Goal: Information Seeking & Learning: Understand process/instructions

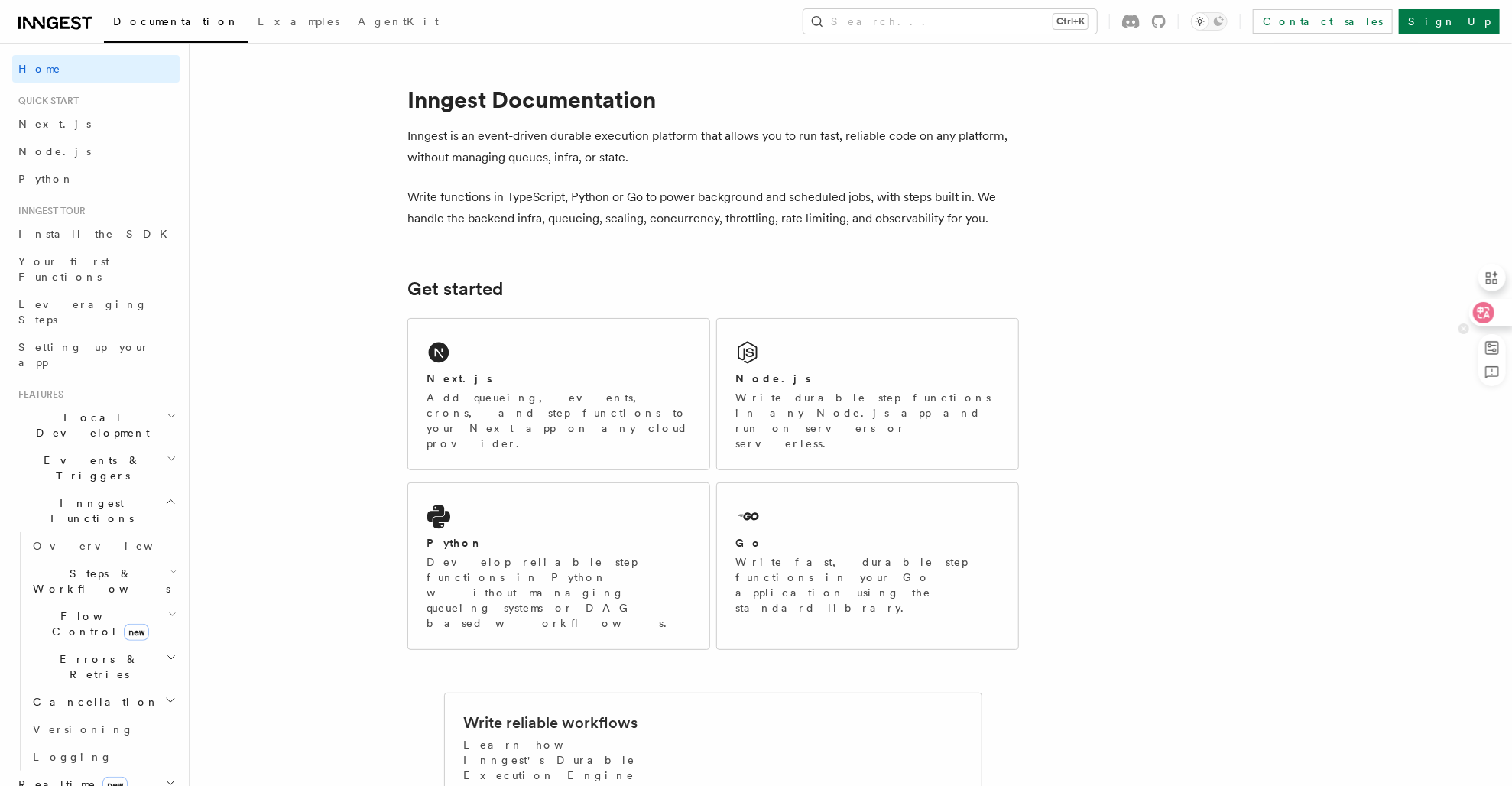
click at [1484, 311] on icon at bounding box center [1483, 313] width 15 height 15
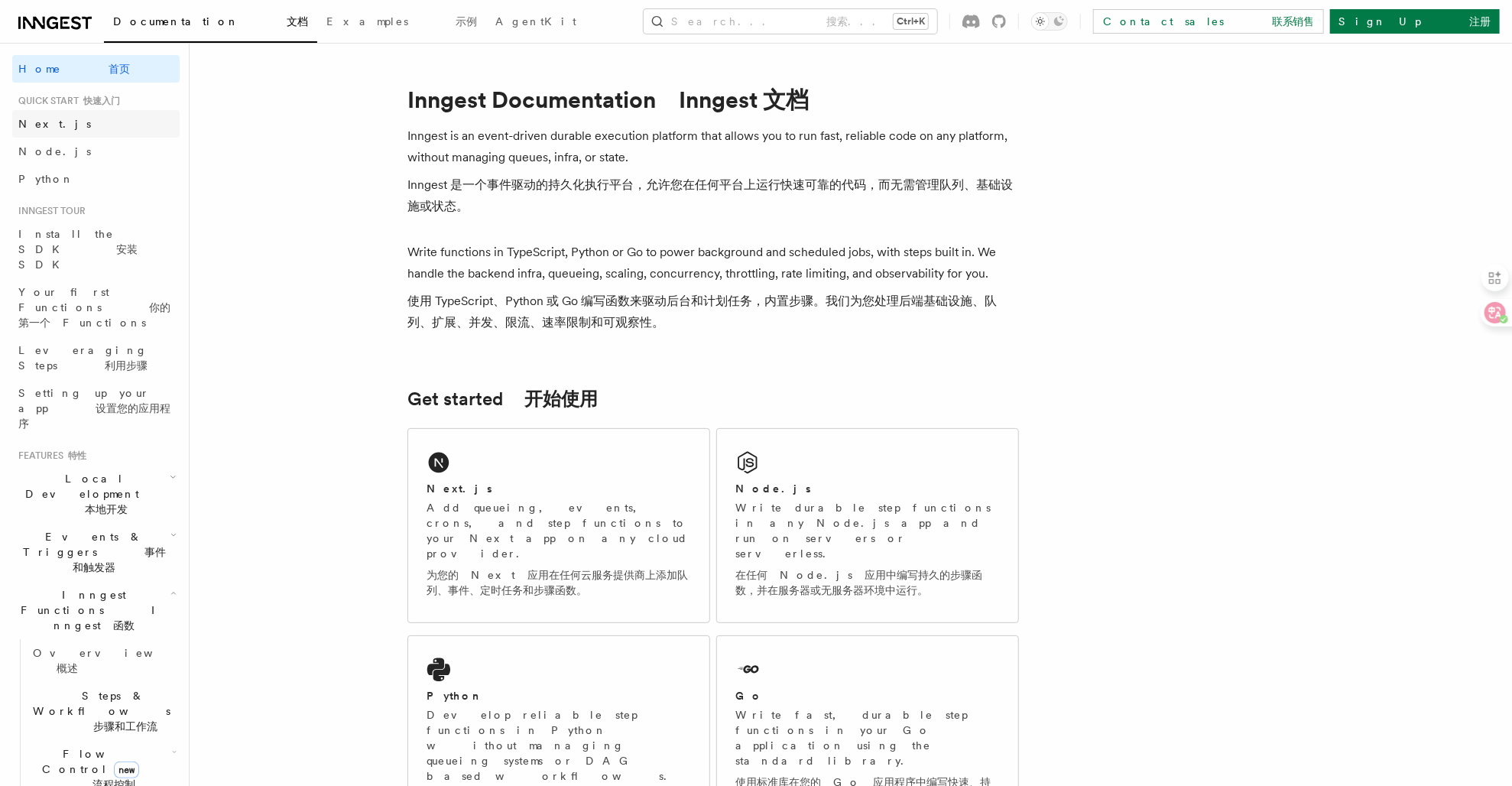
click at [63, 125] on link "Next.js" at bounding box center [96, 123] width 168 height 28
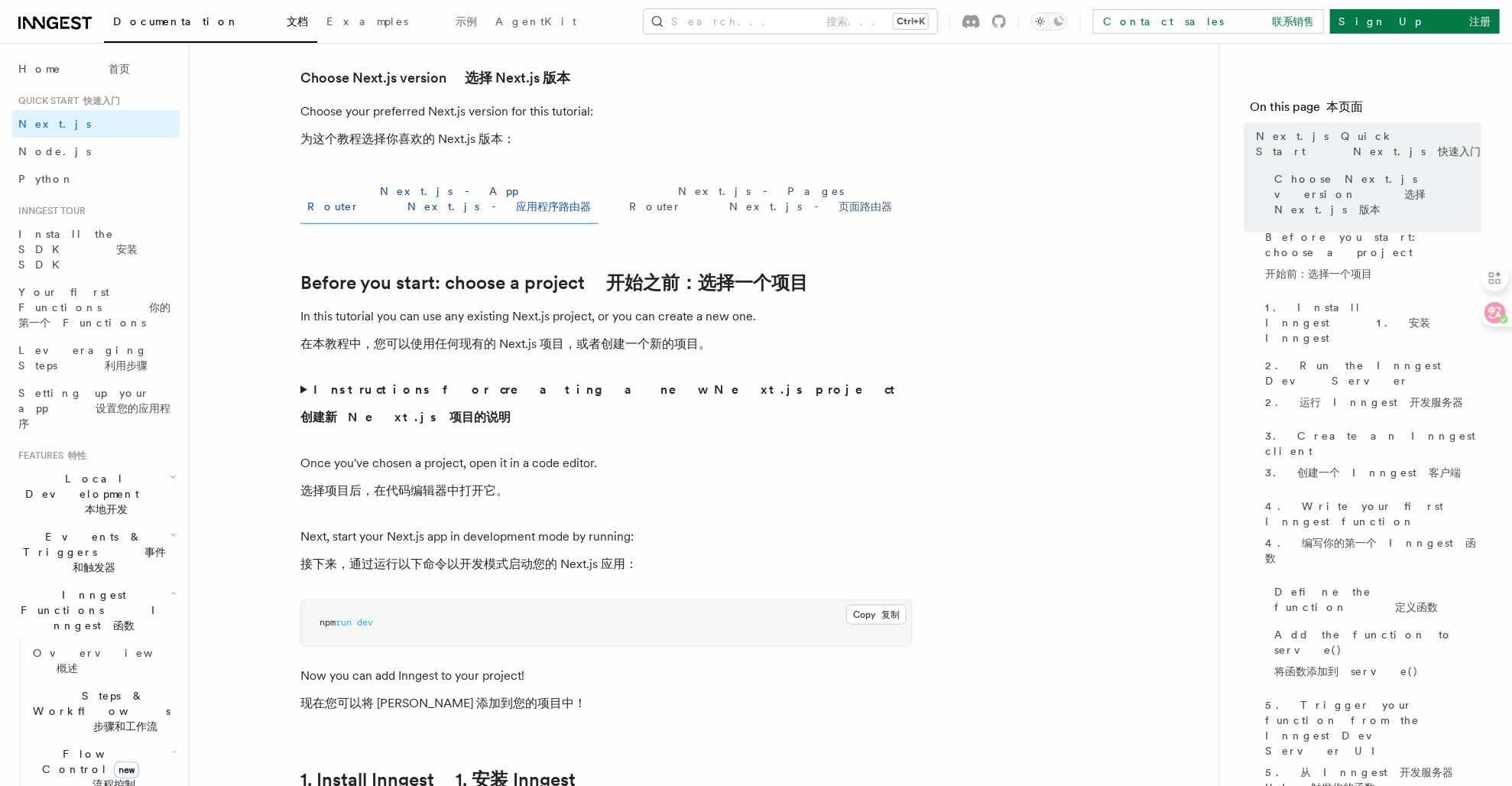
scroll to position [590, 0]
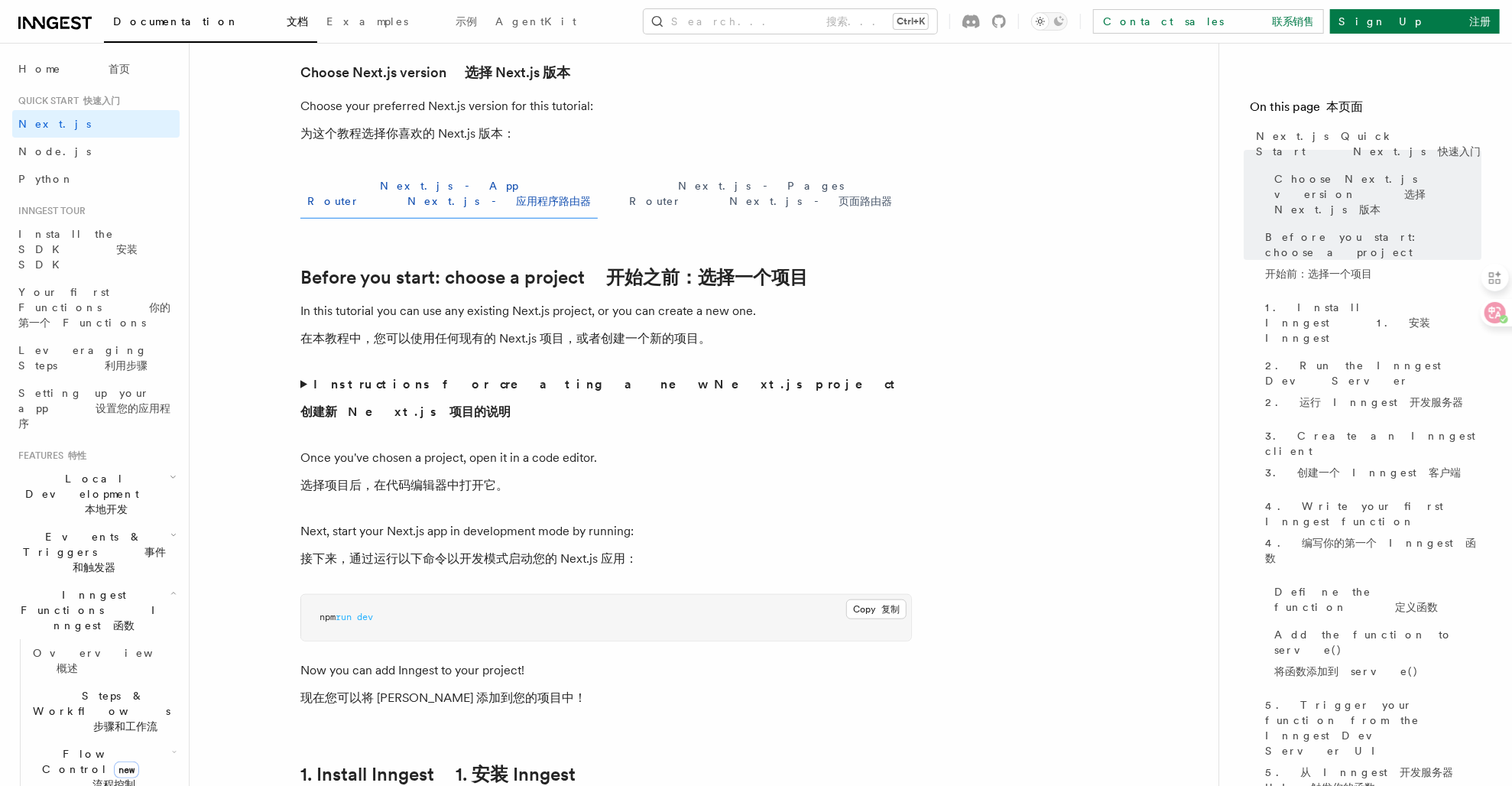
click at [301, 374] on summary "Instructions for creating a new Next.js project 创建新 Next.js 项目的说明" at bounding box center [606, 402] width 611 height 55
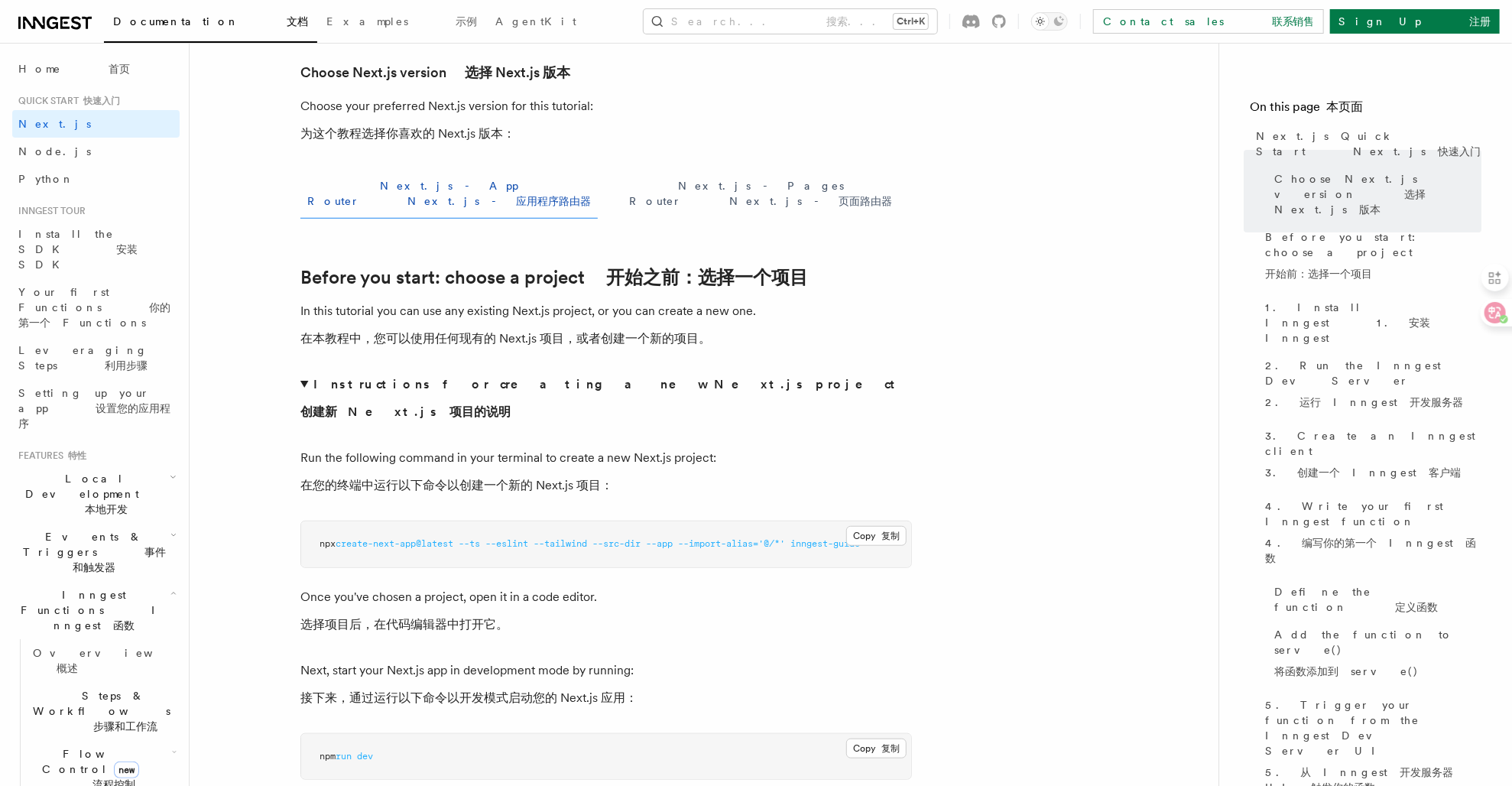
click at [301, 374] on summary "Instructions for creating a new Next.js project 创建新 Next.js 项目的说明" at bounding box center [606, 402] width 611 height 55
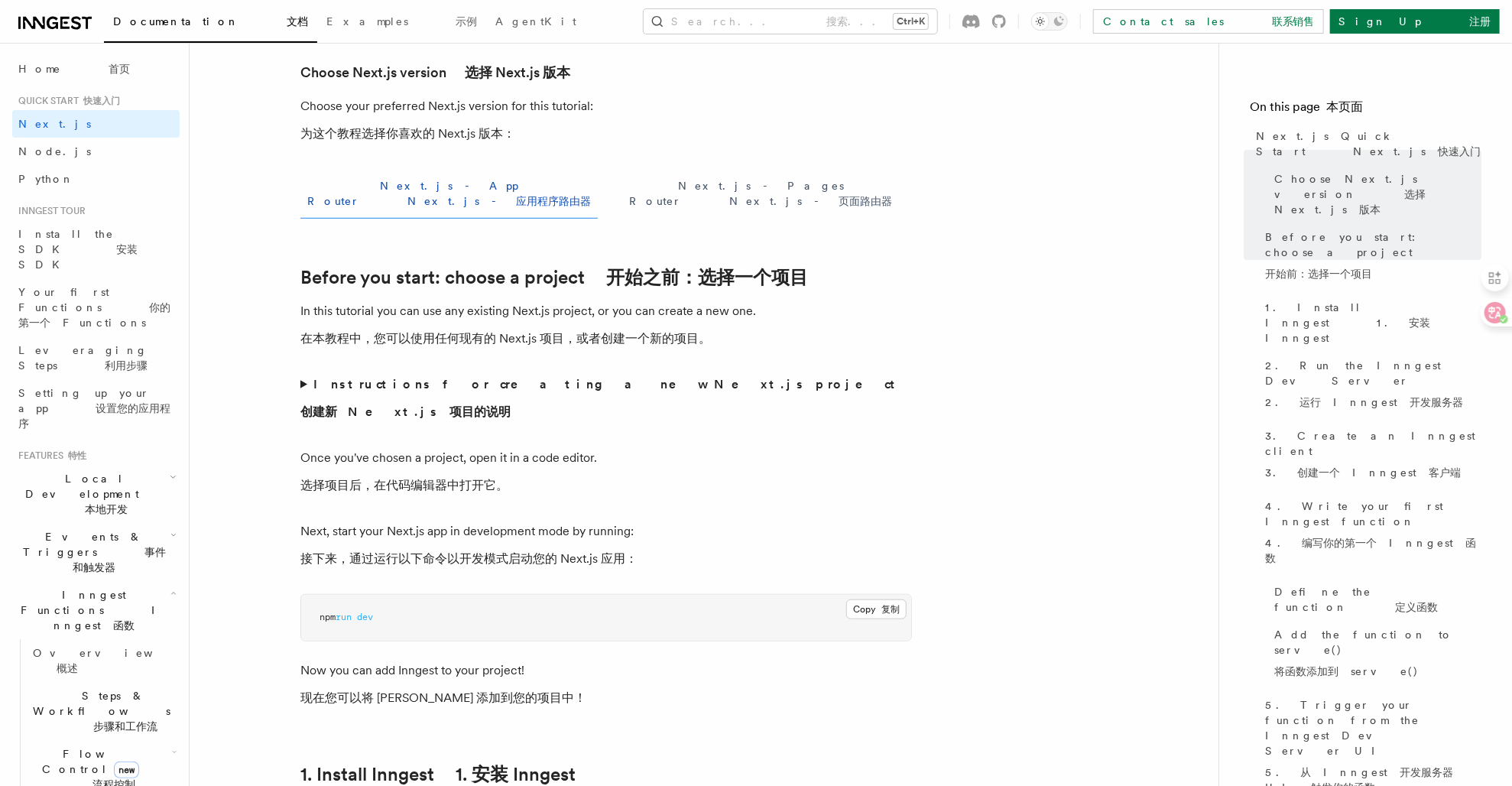
click at [301, 374] on summary "Instructions for creating a new Next.js project 创建新 Next.js 项目的说明" at bounding box center [606, 402] width 611 height 55
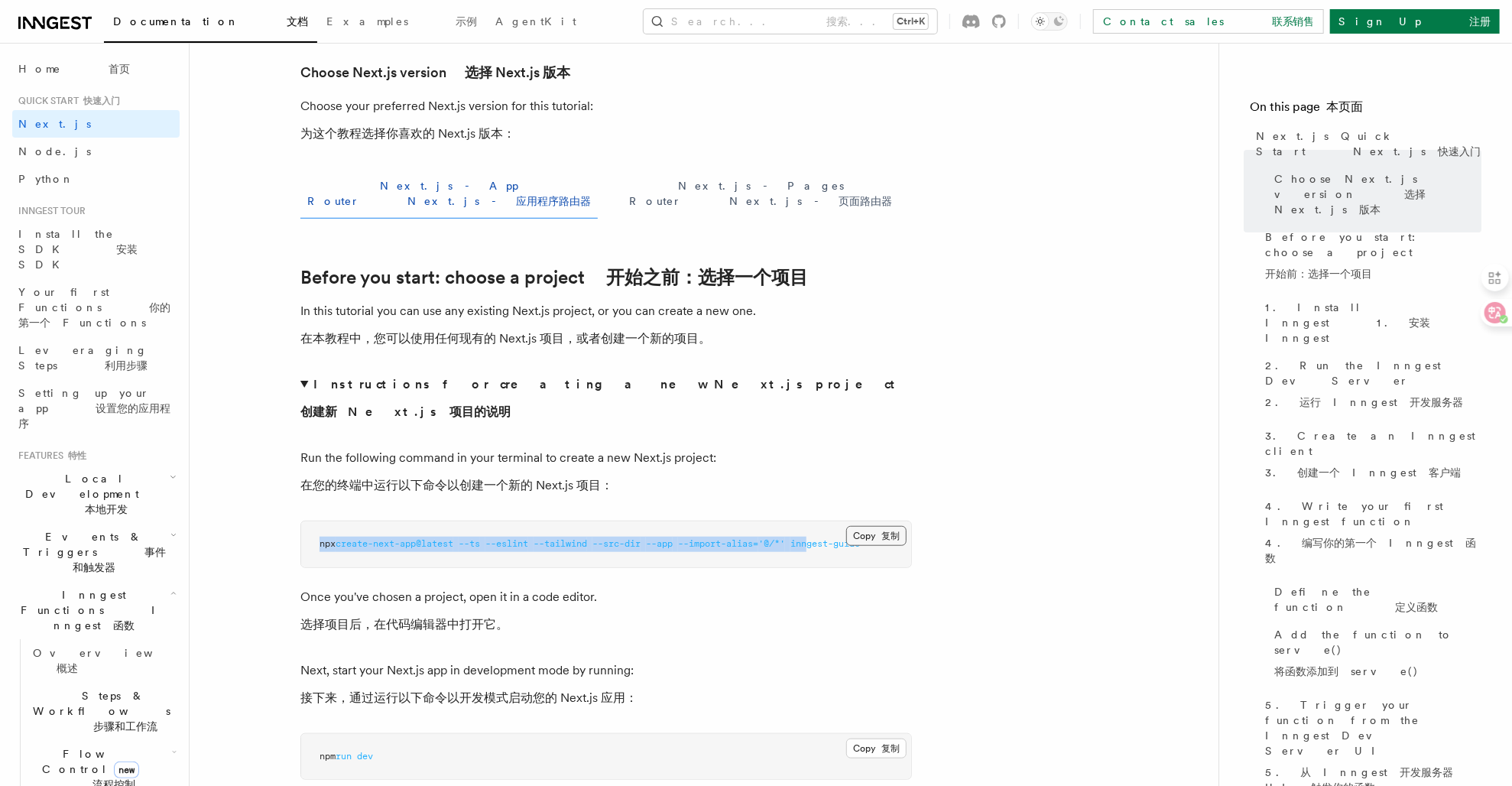
drag, startPoint x: 828, startPoint y: 532, endPoint x: 902, endPoint y: 529, distance: 74.1
click at [902, 529] on div "Copy 复制 Copied 已复制 npx create-next-app@latest --ts --eslint --tailwind --src-di…" at bounding box center [607, 545] width 611 height 46
drag, startPoint x: 902, startPoint y: 529, endPoint x: 945, endPoint y: 545, distance: 45.9
click at [875, 466] on p "Run the following command in your terminal to create a new Next.js project: 在您的…" at bounding box center [606, 475] width 611 height 55
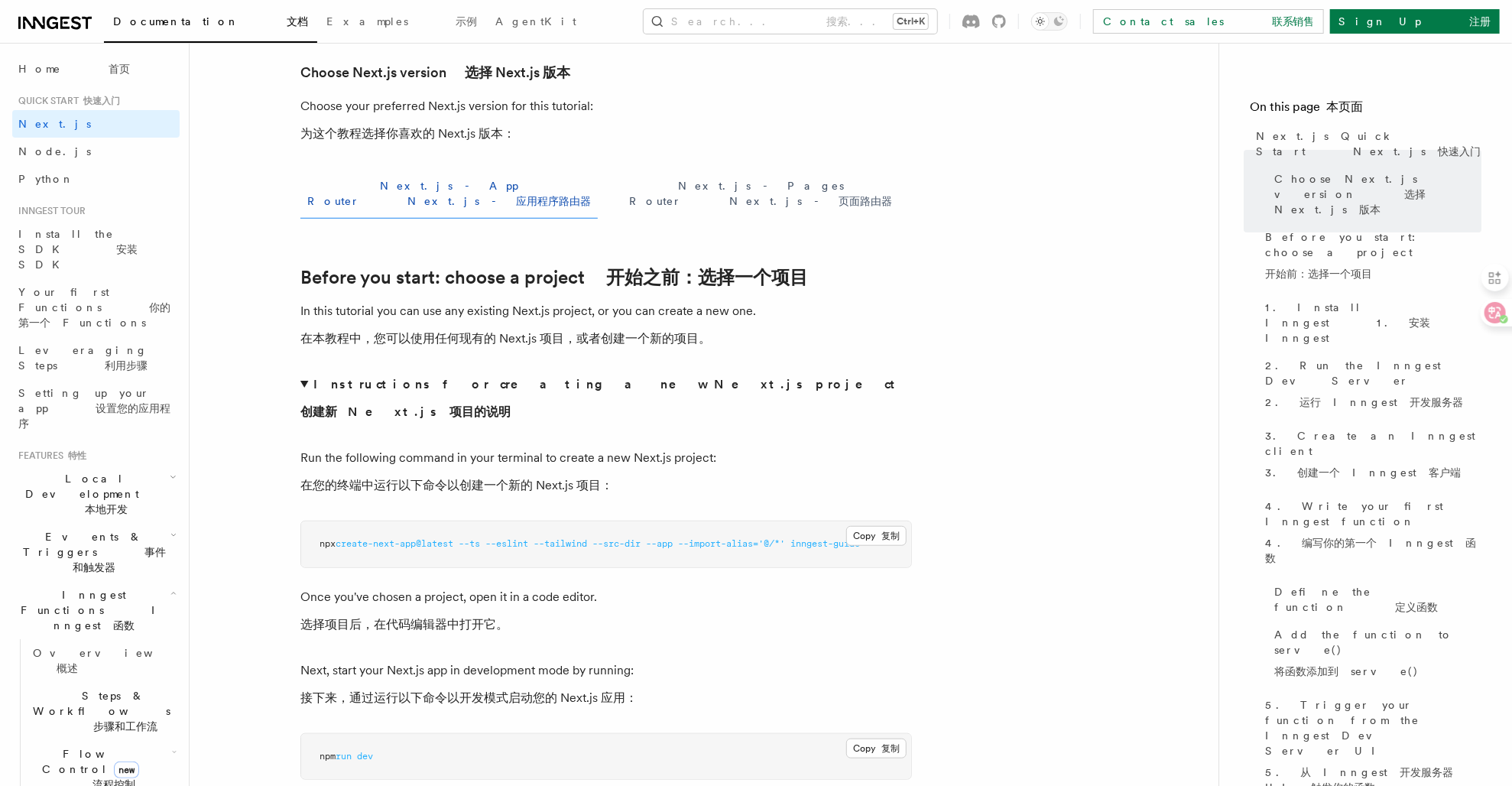
drag, startPoint x: 812, startPoint y: 535, endPoint x: 916, endPoint y: 530, distance: 104.1
drag, startPoint x: 843, startPoint y: 529, endPoint x: 894, endPoint y: 532, distance: 51.1
click at [894, 532] on pre "npx create-next-app@latest --ts --eslint --tailwind --src-dir --app --import-al…" at bounding box center [607, 545] width 611 height 46
copy span "t-guide"
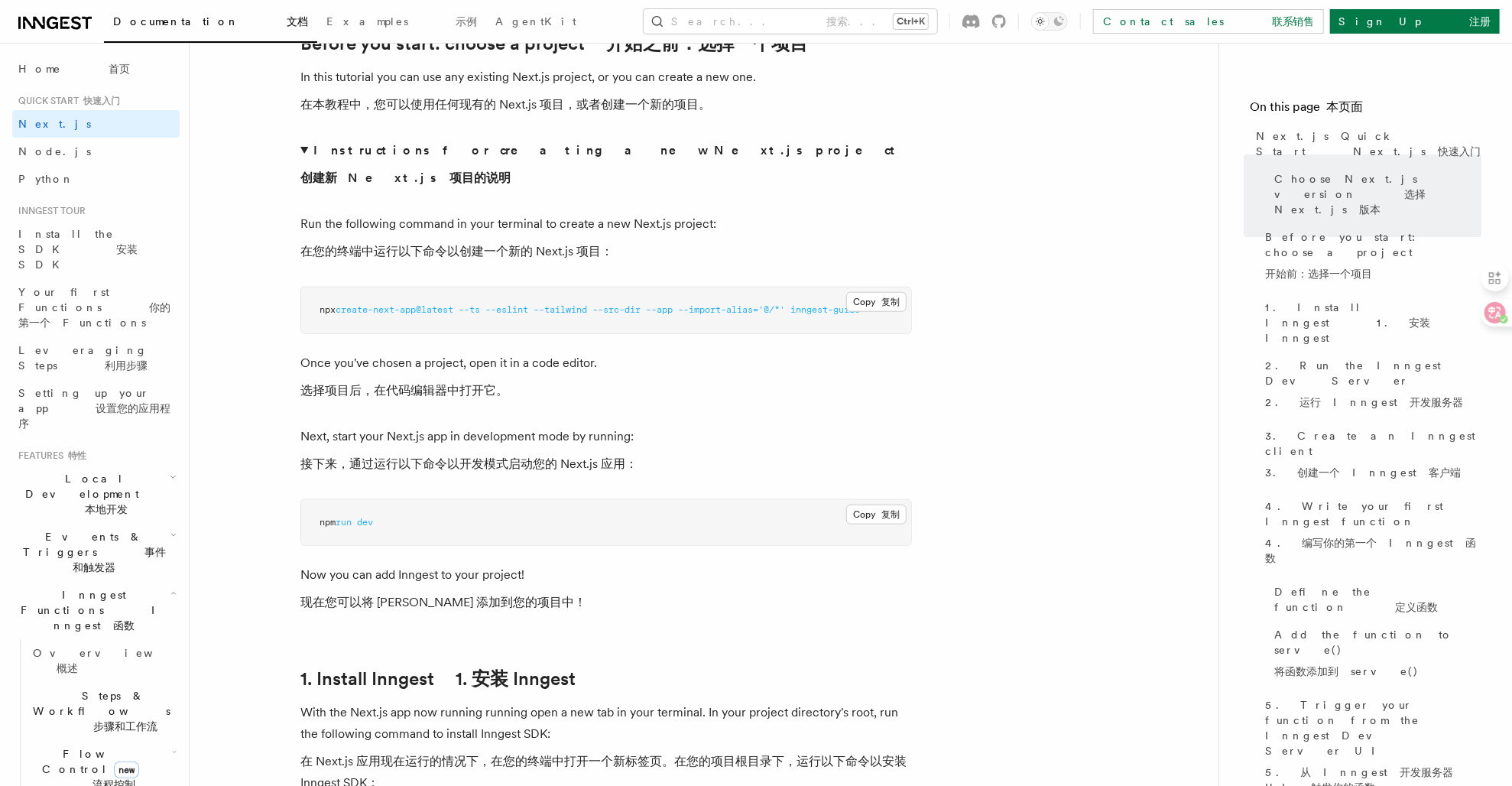
scroll to position [825, 0]
drag, startPoint x: 414, startPoint y: 373, endPoint x: 562, endPoint y: 373, distance: 148.0
click at [560, 374] on p "Once you've chosen a project, open it in a code editor. 选择项目后，在代码编辑器中打开它。" at bounding box center [606, 379] width 611 height 55
drag, startPoint x: 562, startPoint y: 373, endPoint x: 518, endPoint y: 423, distance: 66.6
click at [532, 424] on p "Next, start your Next.js app in development mode by running: 接下来，通过运行以下命令以开发模式启…" at bounding box center [606, 452] width 611 height 55
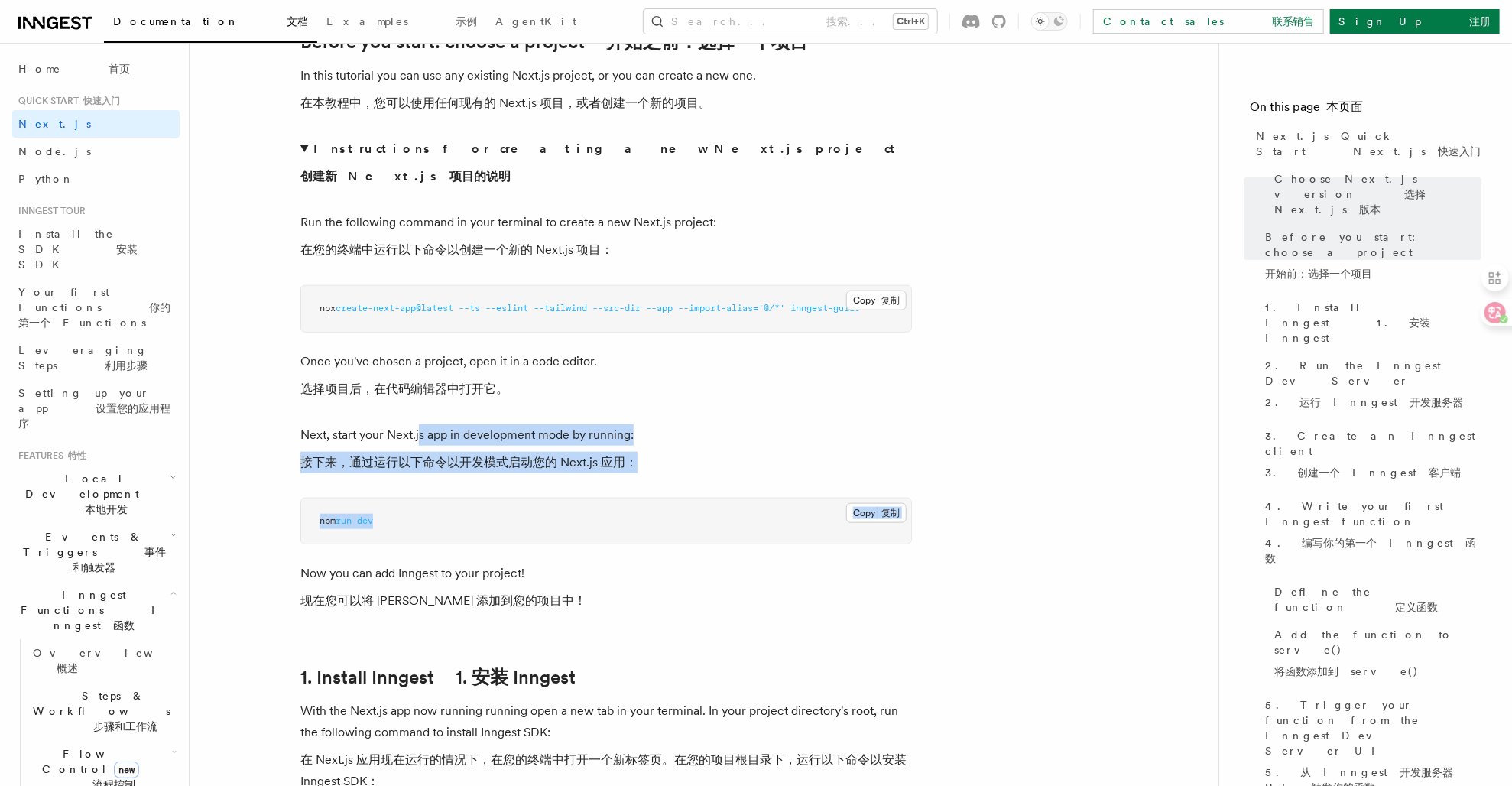
drag, startPoint x: 419, startPoint y: 418, endPoint x: 679, endPoint y: 469, distance: 265.0
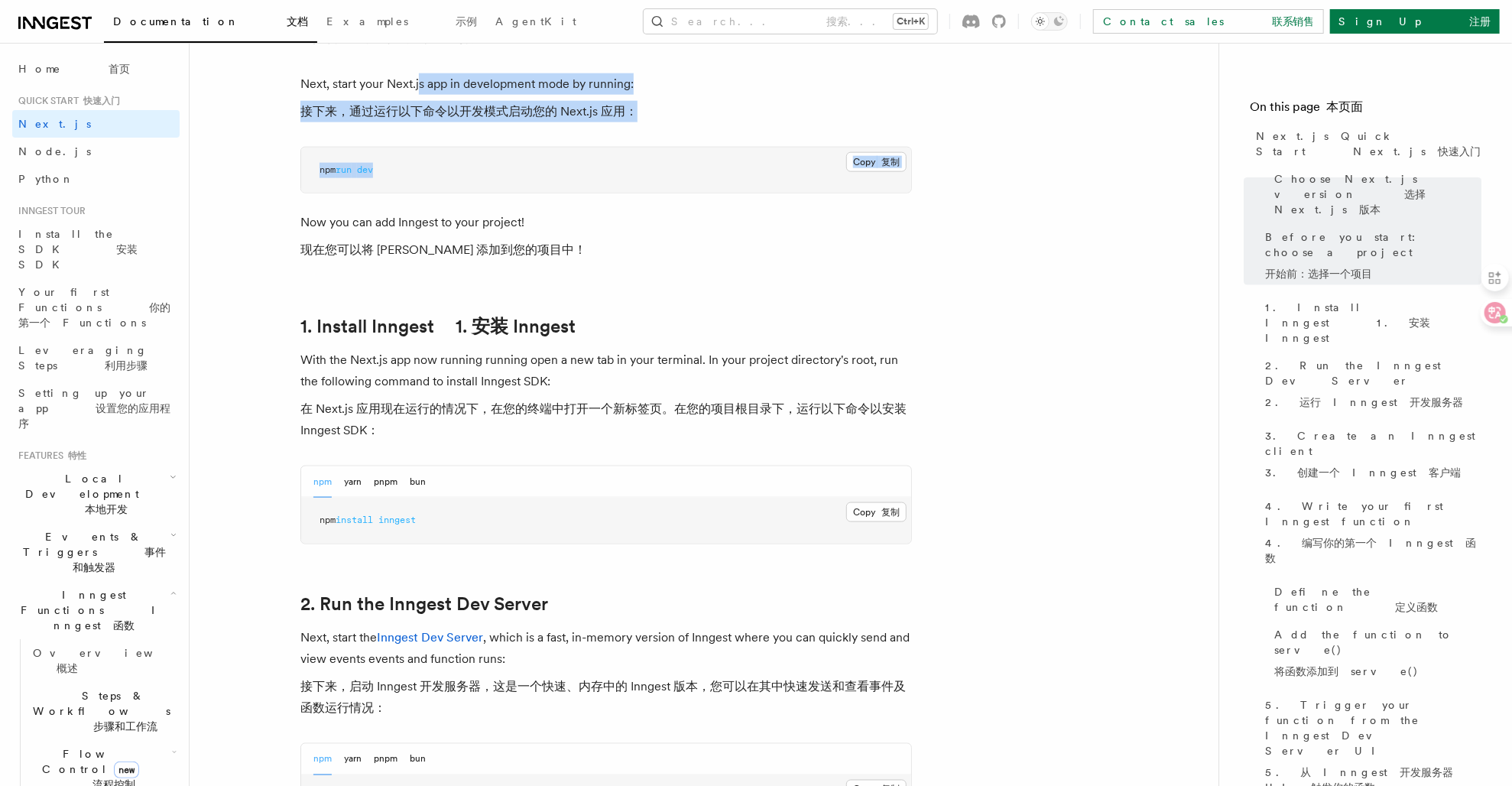
scroll to position [1179, 0]
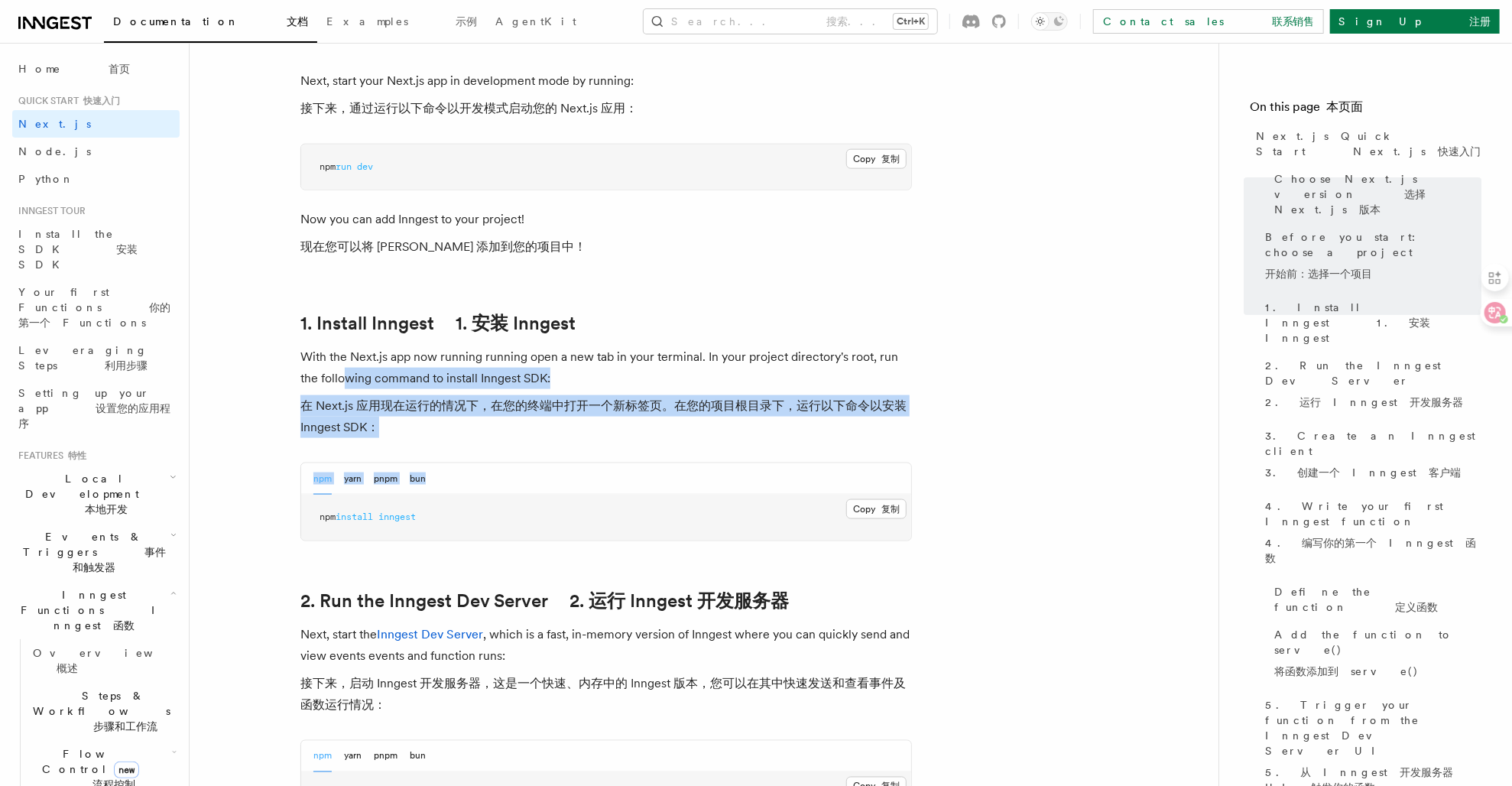
drag, startPoint x: 344, startPoint y: 361, endPoint x: 541, endPoint y: 431, distance: 209.1
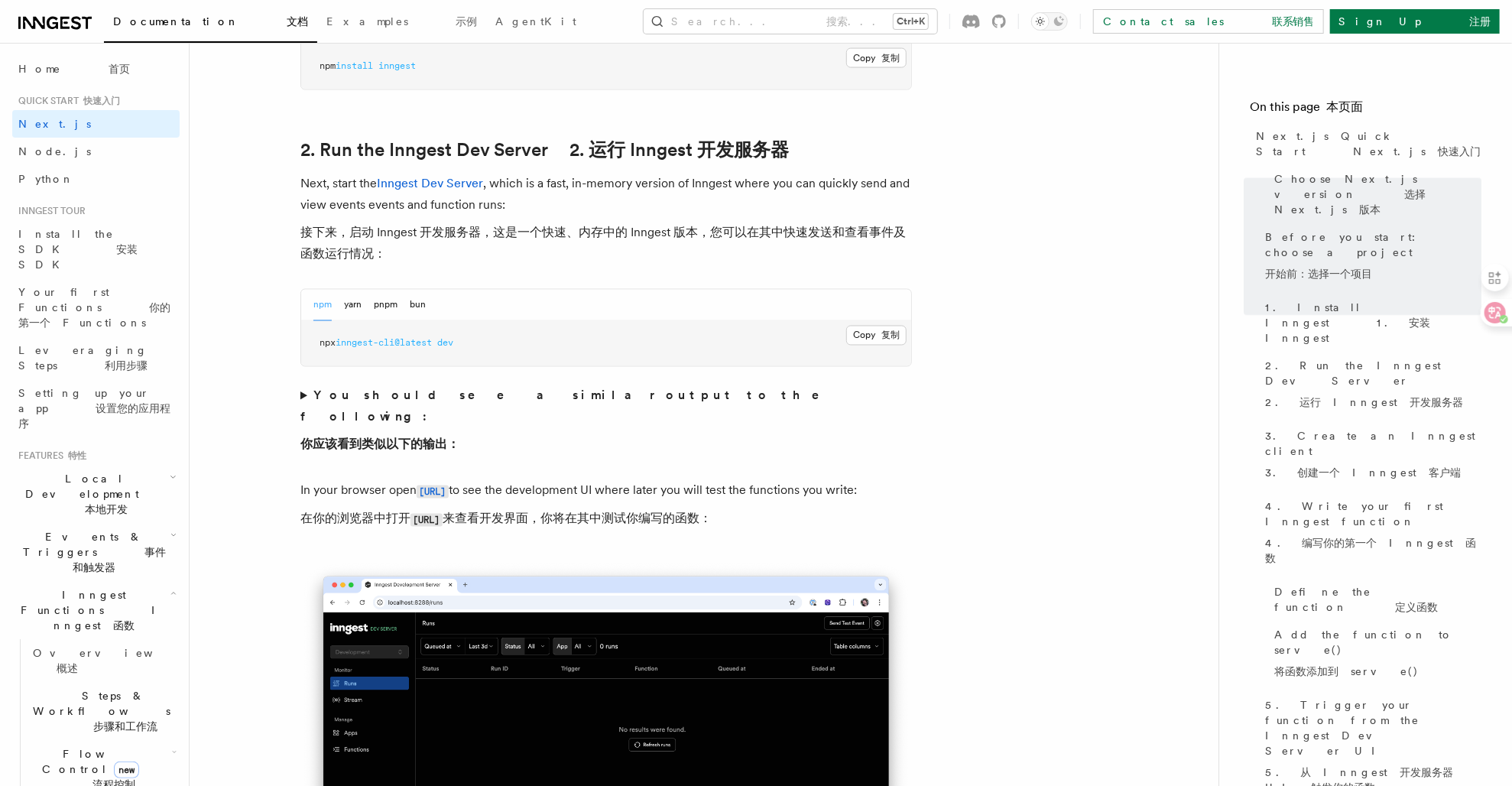
scroll to position [1650, 0]
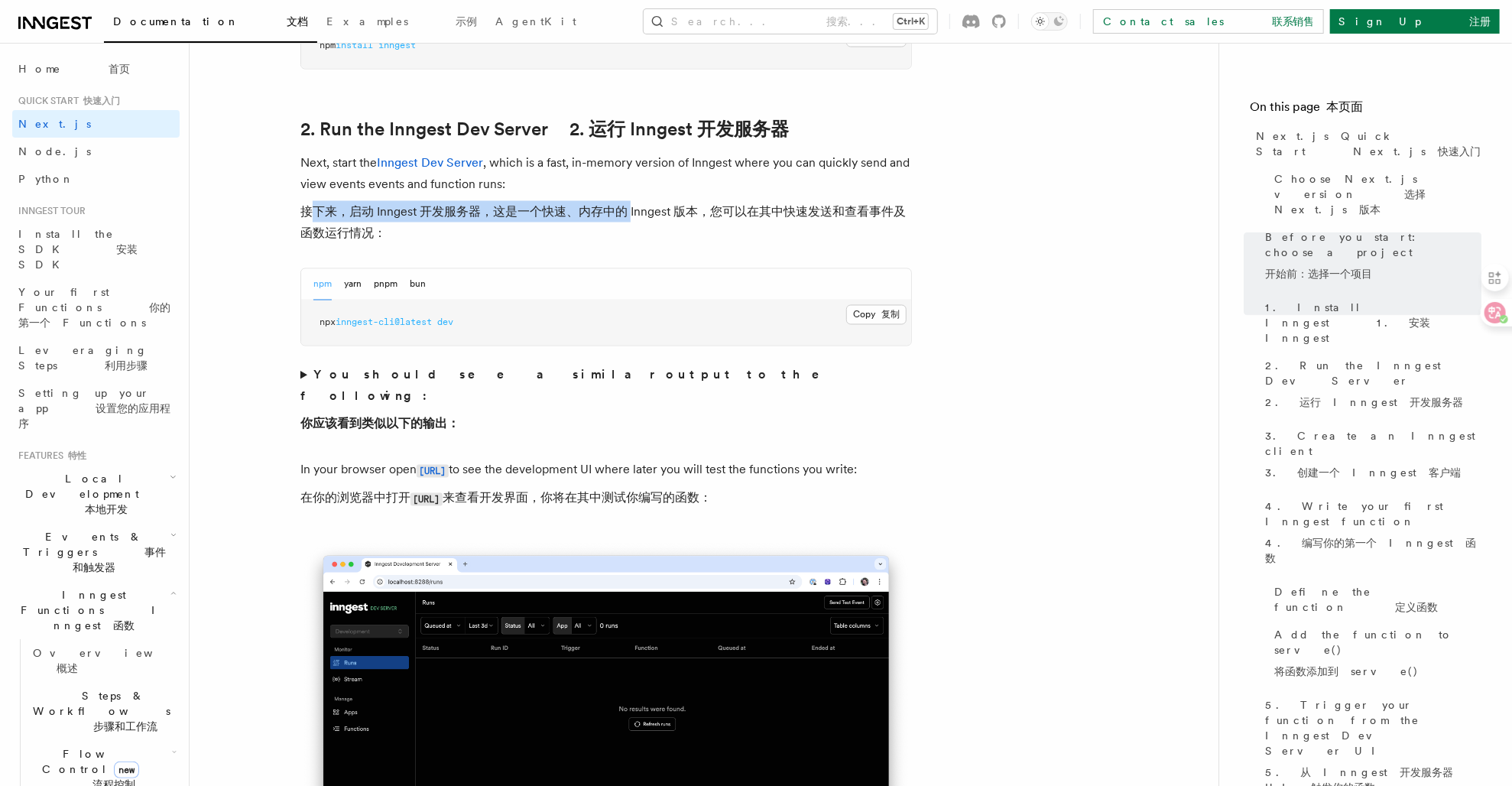
drag, startPoint x: 313, startPoint y: 191, endPoint x: 632, endPoint y: 196, distance: 319.0
click at [632, 204] on font "接下来，启动 Inngest 开发服务器，这是一个快速、内存中的 Inngest 版本，您可以在其中快速发送和查看事件及函数运行情况：" at bounding box center [603, 222] width 606 height 36
drag, startPoint x: 632, startPoint y: 196, endPoint x: 604, endPoint y: 227, distance: 41.8
click at [604, 227] on p "Next, start the Inngest Dev Server , which is a fast, in-memory version of Inng…" at bounding box center [606, 200] width 611 height 98
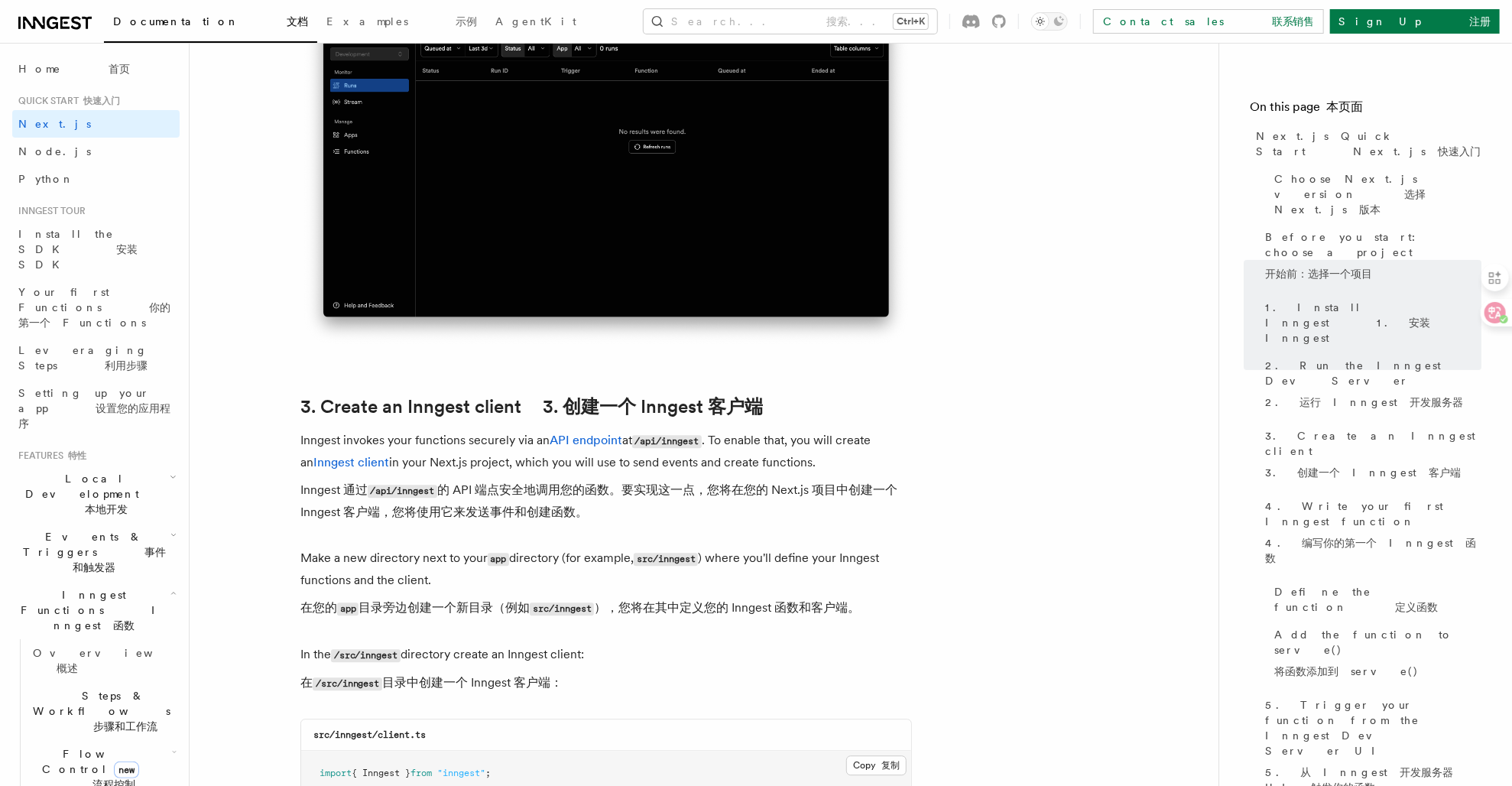
scroll to position [2239, 0]
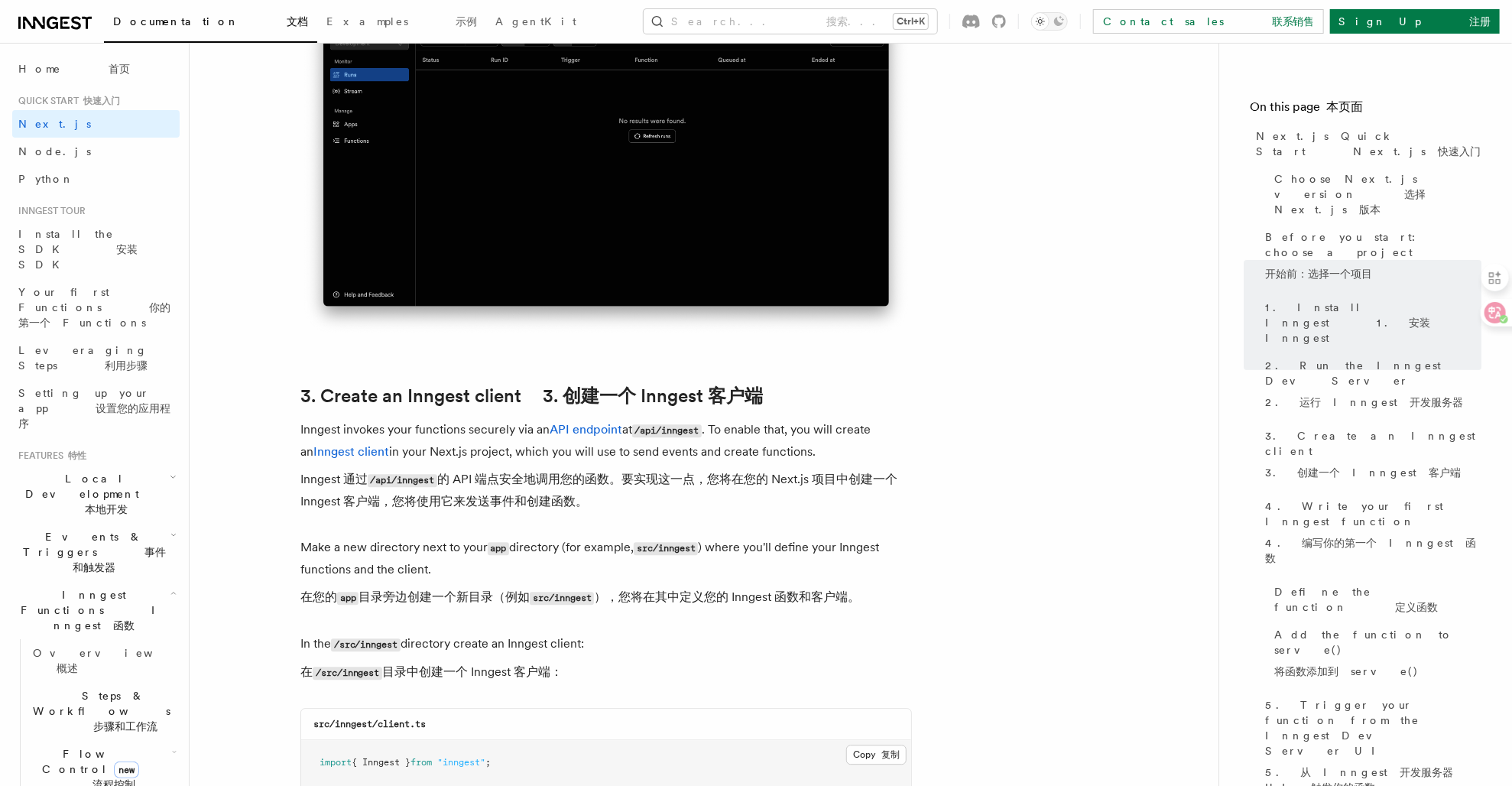
click at [499, 471] on font "Inngest 通过 /api/inngest 的 API 端点安全地调用您的函数。要实现这一点，您将在您的 Next.js 项目中创建一个 Inngest …" at bounding box center [606, 490] width 611 height 44
drag, startPoint x: 499, startPoint y: 471, endPoint x: 513, endPoint y: 462, distance: 16.6
click at [513, 471] on font "Inngest 通过 /api/inngest 的 API 端点安全地调用您的函数。要实现这一点，您将在您的 Next.js 项目中创建一个 Inngest …" at bounding box center [599, 489] width 597 height 36
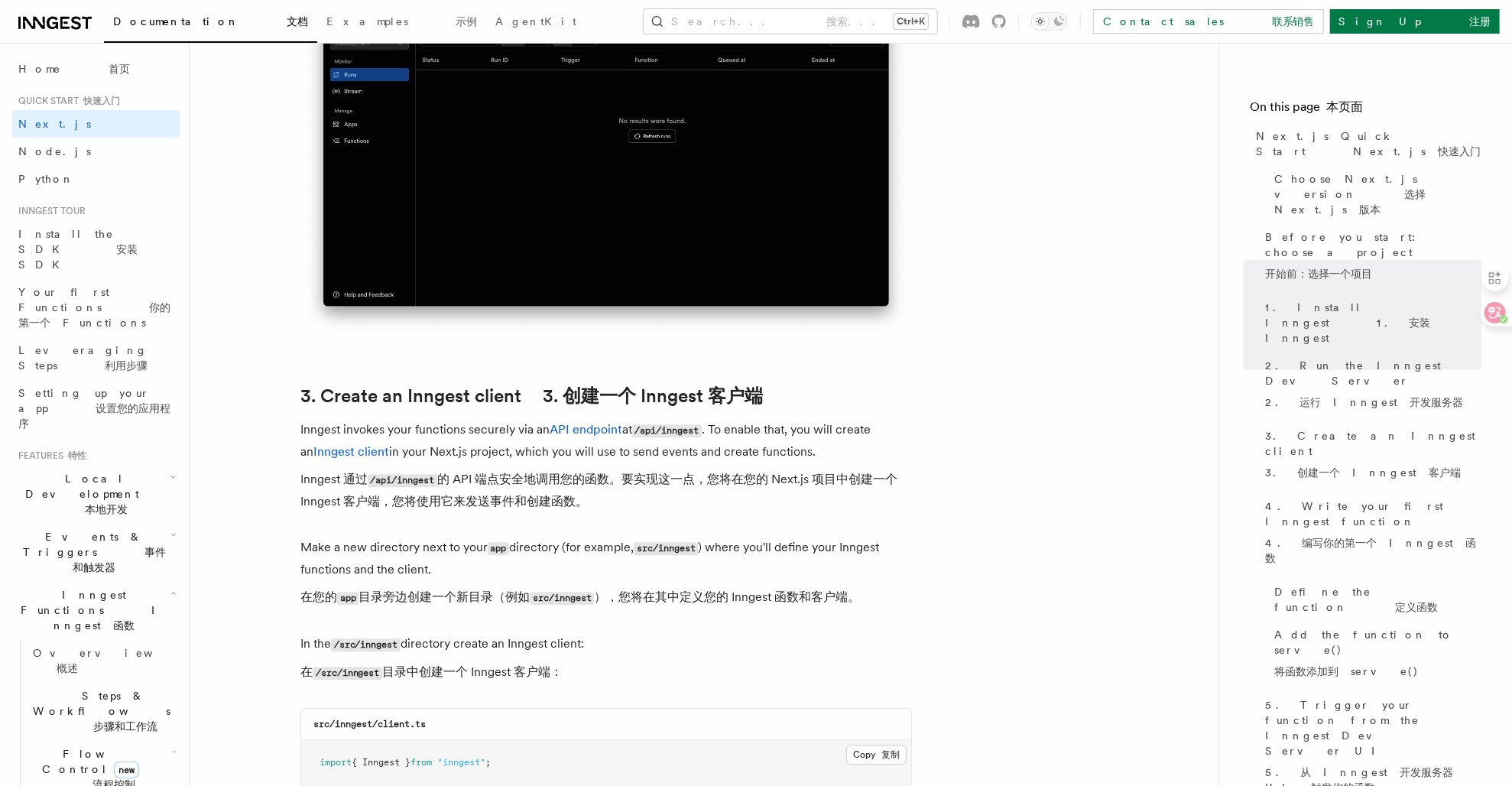
click at [521, 471] on font "Inngest 通过 /api/inngest 的 API 端点安全地调用您的函数。要实现这一点，您将在您的 Next.js 项目中创建一个 Inngest …" at bounding box center [599, 489] width 597 height 36
drag, startPoint x: 521, startPoint y: 462, endPoint x: 549, endPoint y: 464, distance: 28.1
click at [549, 471] on font "Inngest 通过 /api/inngest 的 API 端点安全地调用您的函数。要实现这一点，您将在您的 Next.js 项目中创建一个 Inngest …" at bounding box center [599, 489] width 597 height 36
click at [542, 471] on font "Inngest 通过 /api/inngest 的 API 端点安全地调用您的函数。要实现这一点，您将在您的 Next.js 项目中创建一个 Inngest …" at bounding box center [599, 489] width 597 height 36
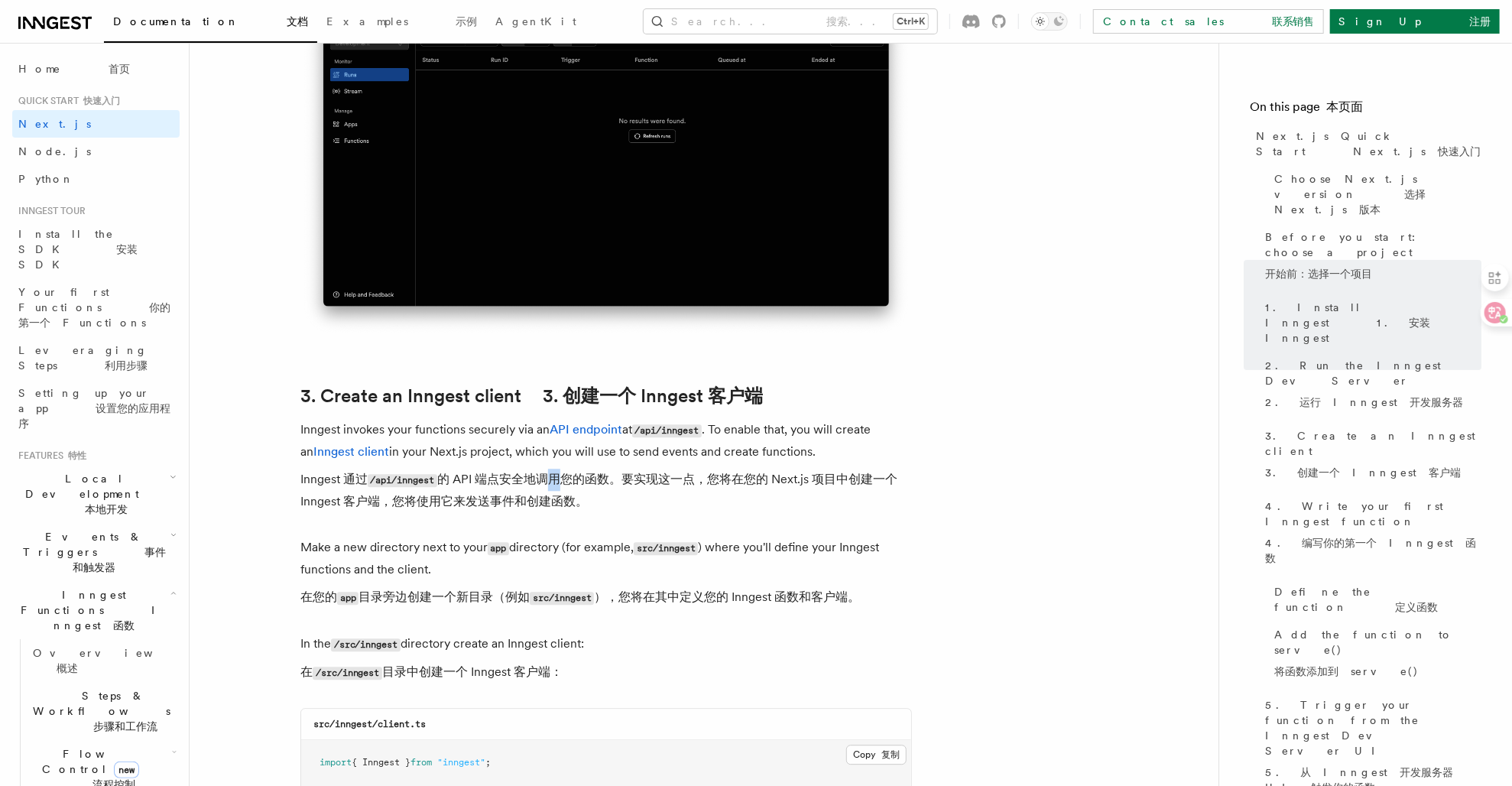
click at [542, 471] on font "Inngest 通过 /api/inngest 的 API 端点安全地调用您的函数。要实现这一点，您将在您的 Next.js 项目中创建一个 Inngest …" at bounding box center [599, 489] width 597 height 36
drag, startPoint x: 542, startPoint y: 459, endPoint x: 531, endPoint y: 481, distance: 24.6
click at [531, 481] on font "Inngest 通过 /api/inngest 的 API 端点安全地调用您的函数。要实现这一点，您将在您的 Next.js 项目中创建一个 Inngest …" at bounding box center [599, 489] width 597 height 36
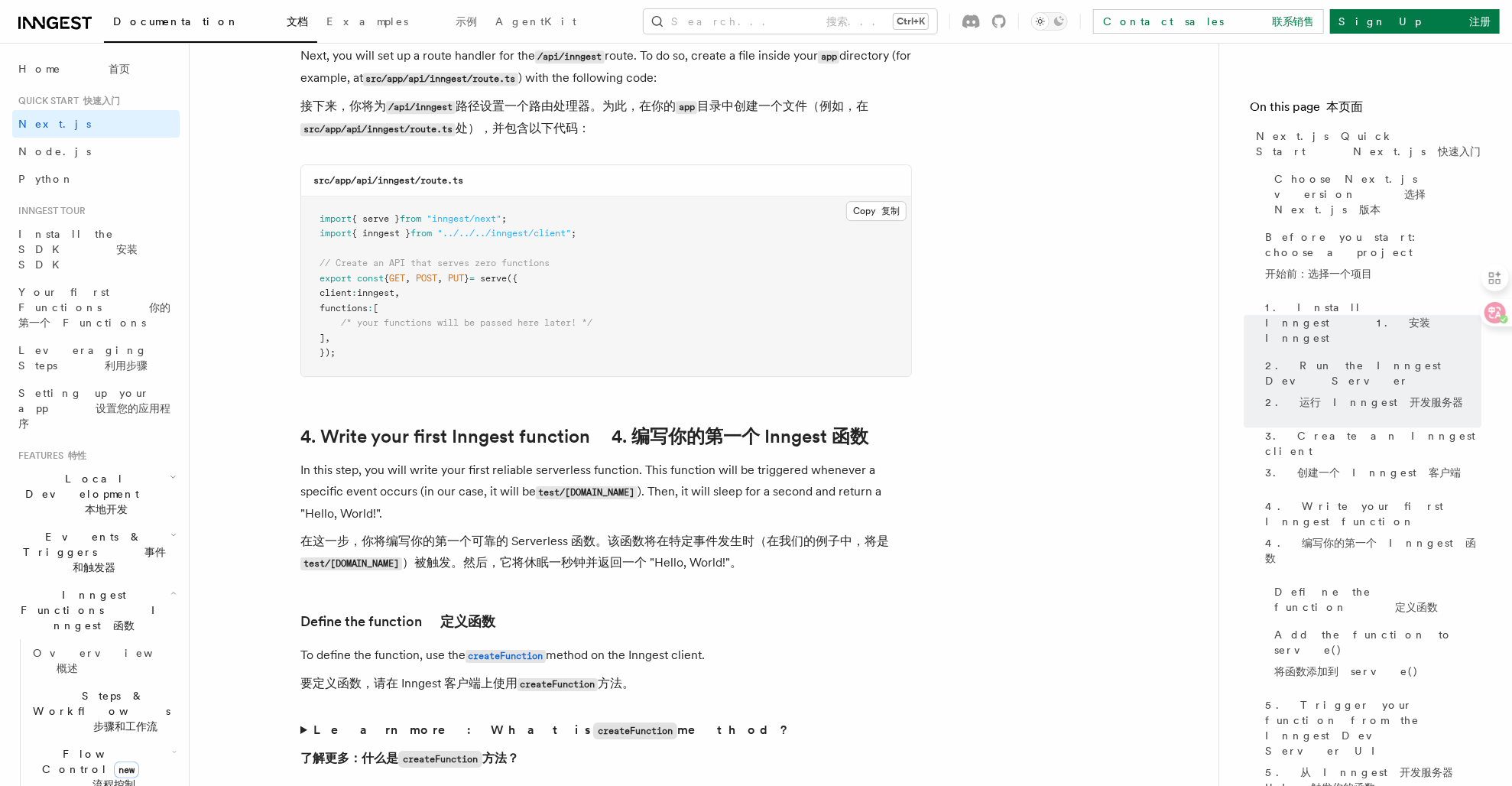
scroll to position [3065, 0]
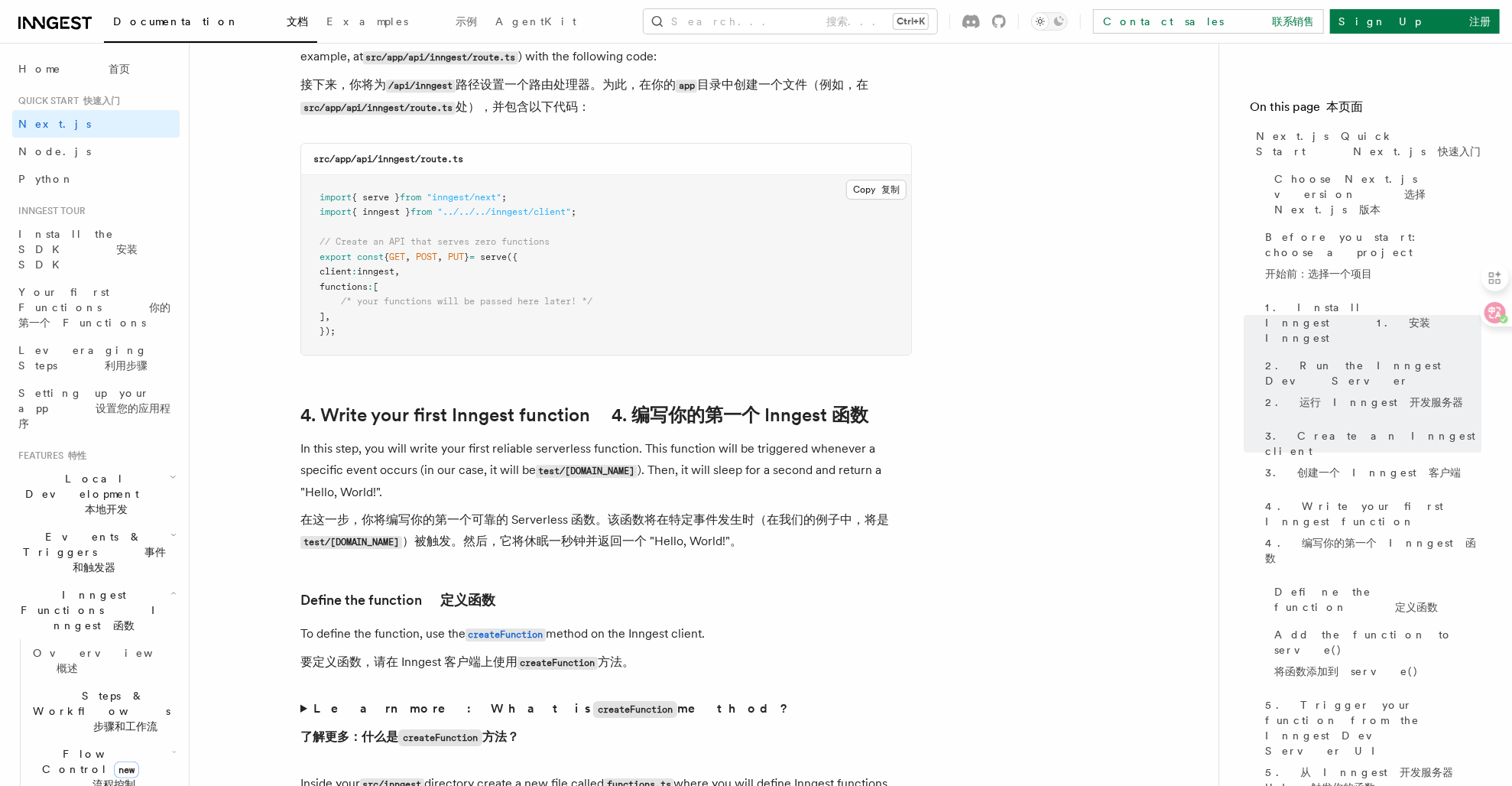
click at [544, 512] on font "在这一步，你将编写你的第一个可靠的 Serverless 函数。该函数将在特定事件发生时（在我们的例子中，将是 test/[DOMAIN_NAME] ）被触发…" at bounding box center [594, 530] width 589 height 36
drag, startPoint x: 544, startPoint y: 509, endPoint x: 602, endPoint y: 527, distance: 60.7
click at [602, 527] on font "在这一步，你将编写你的第一个可靠的 Serverless 函数。该函数将在特定事件发生时（在我们的例子中，将是 test/[DOMAIN_NAME] ）被触发…" at bounding box center [594, 530] width 589 height 36
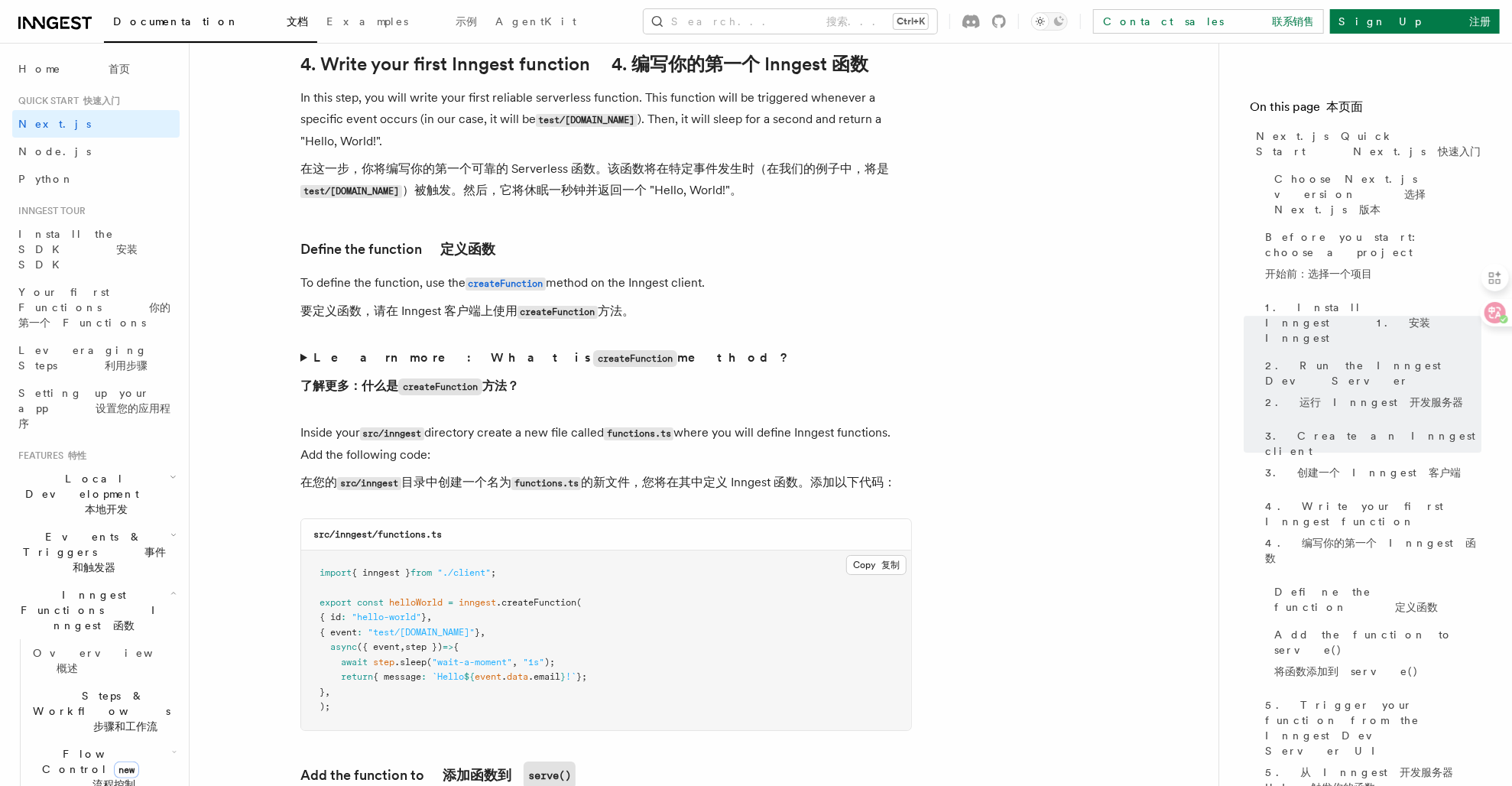
scroll to position [3419, 0]
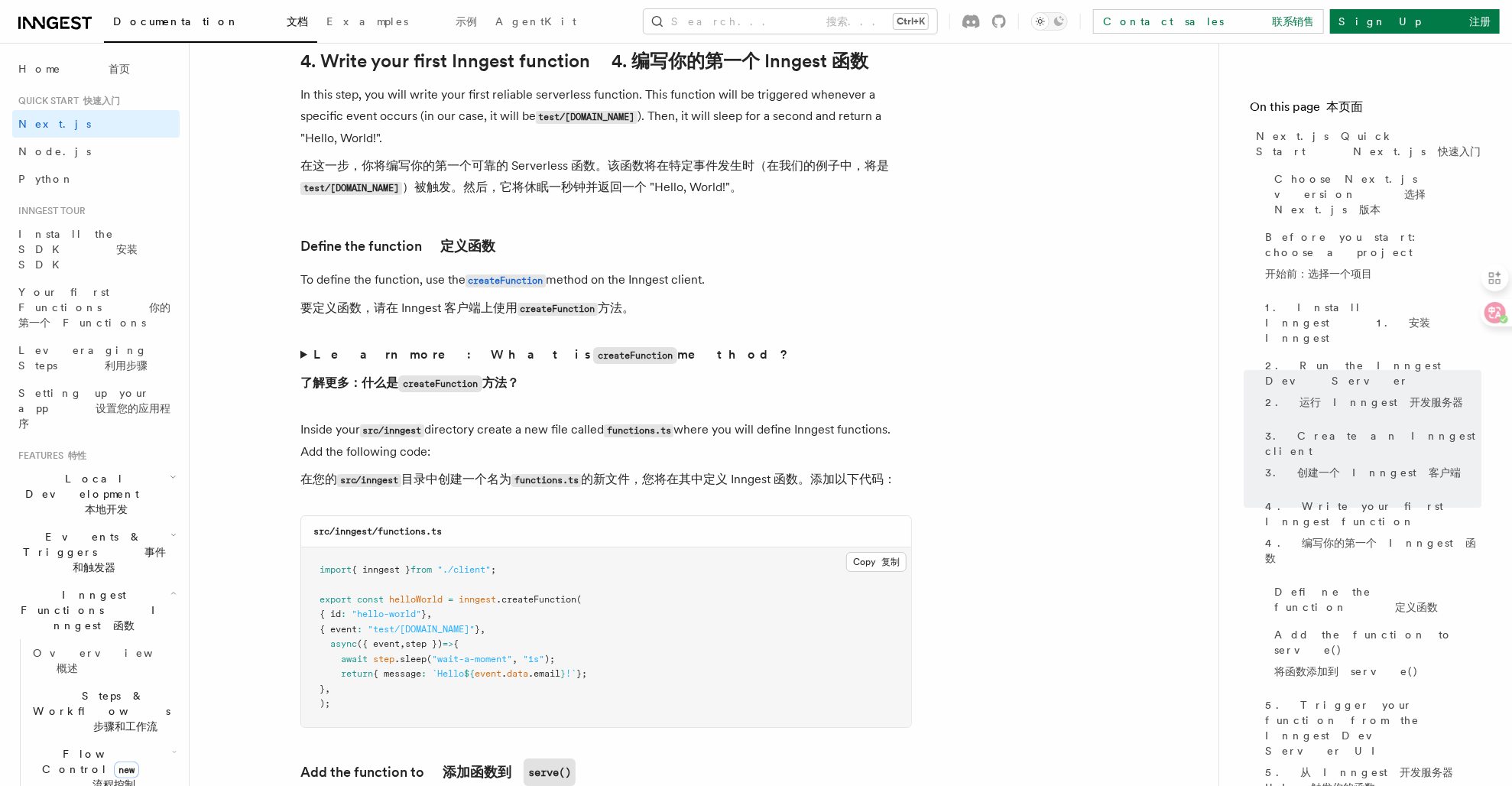
click at [300, 344] on summary "Learn more: What is createFunction method? 了解更多：什么是 createFunction 方法？" at bounding box center [606, 372] width 611 height 56
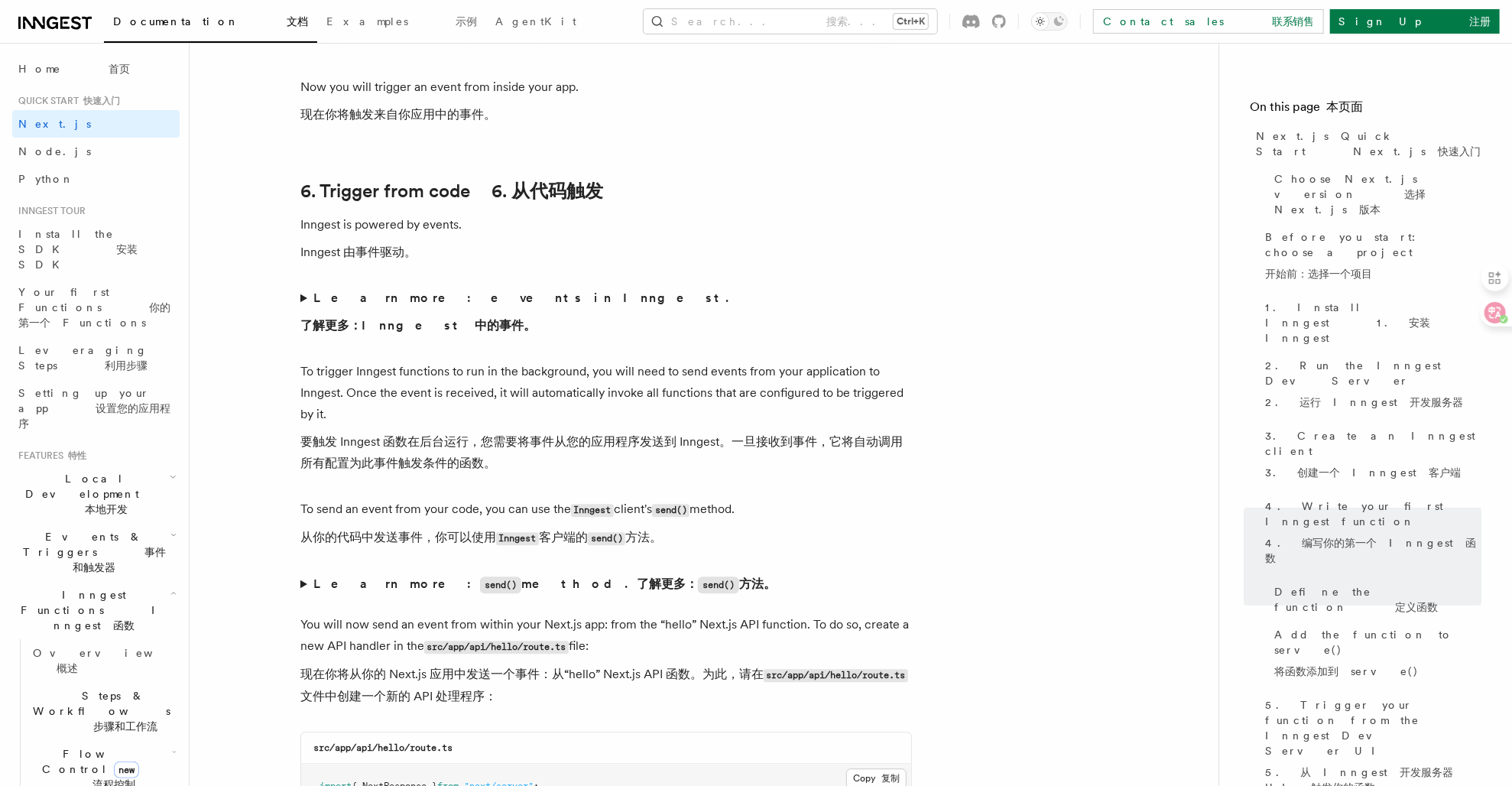
scroll to position [9783, 0]
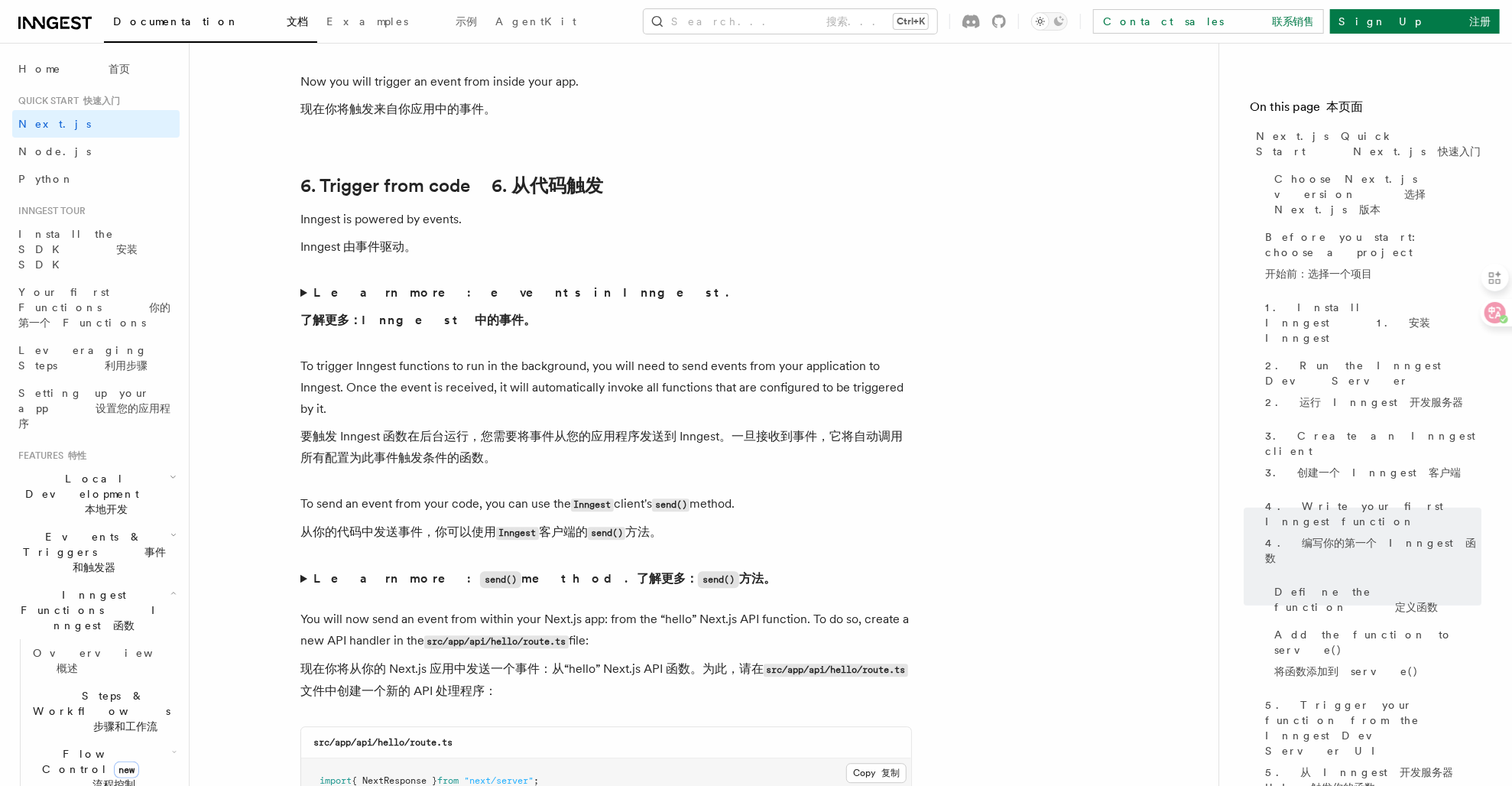
click at [300, 337] on summary "Learn more: events in Inngest. 了解更多：Inngest 中的事件。" at bounding box center [606, 310] width 611 height 55
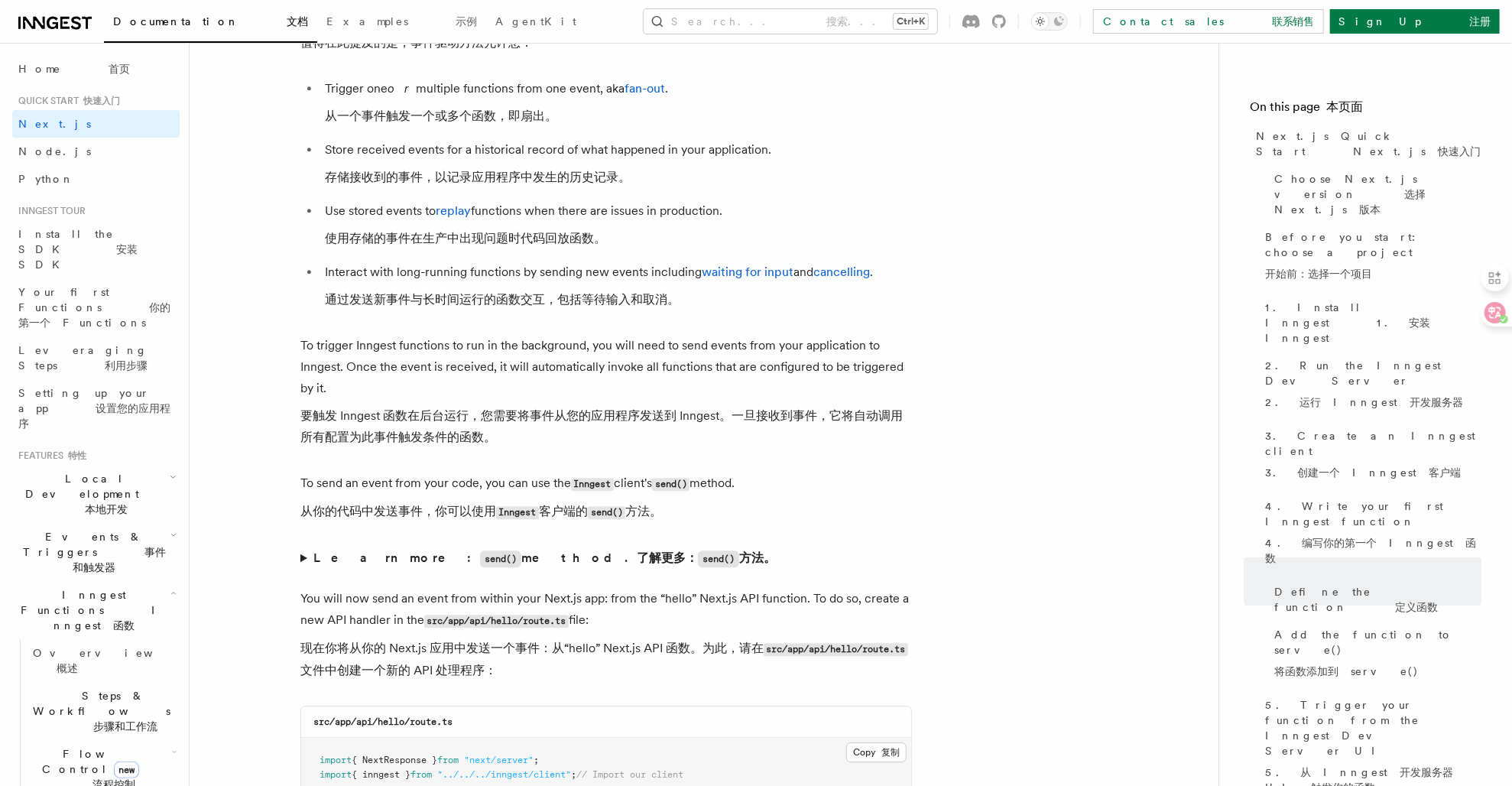
scroll to position [10137, 0]
click at [302, 567] on summary "Learn more: send() method. 了解更多： send() 方法。" at bounding box center [606, 555] width 611 height 22
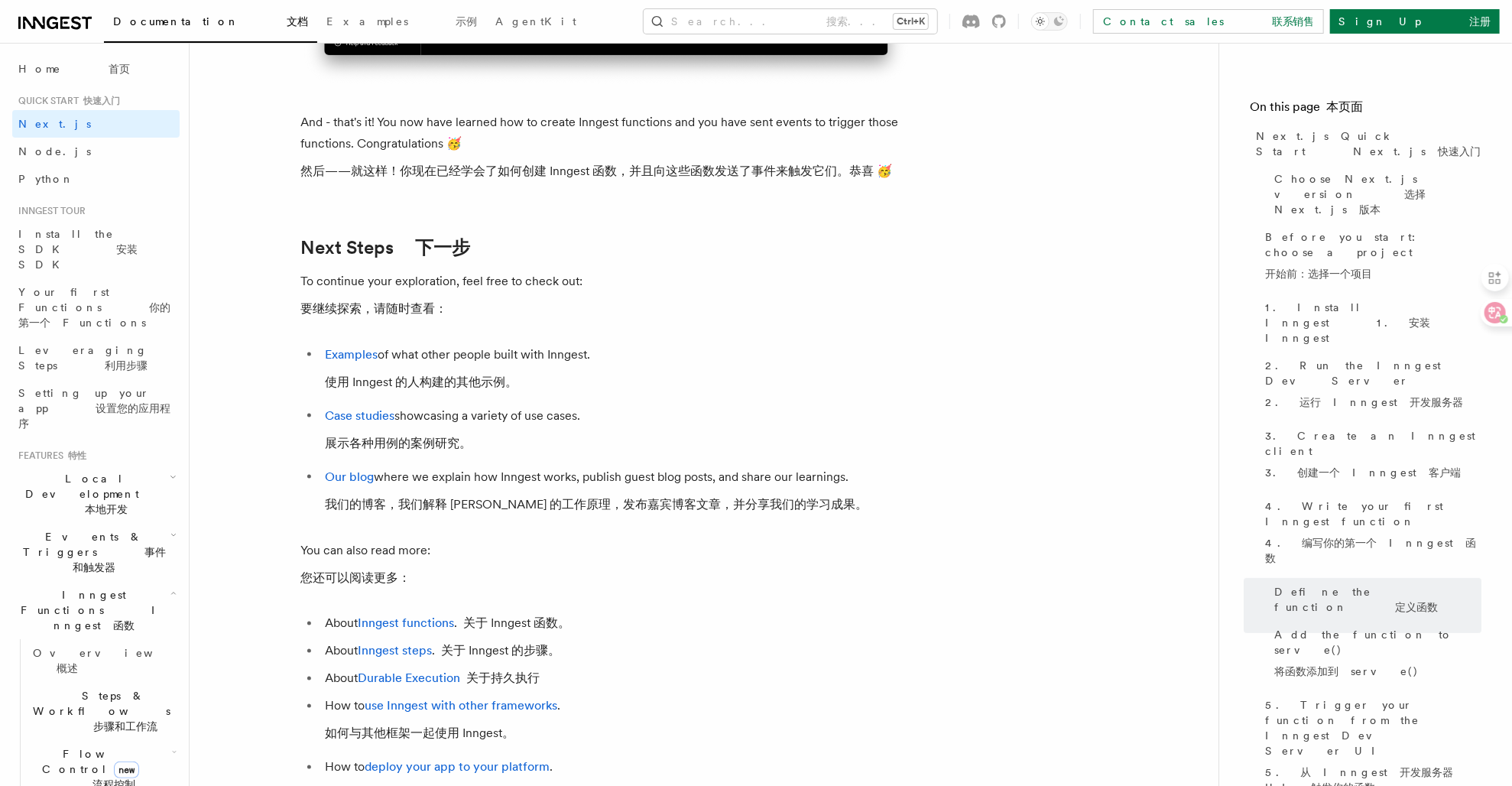
scroll to position [12612, 0]
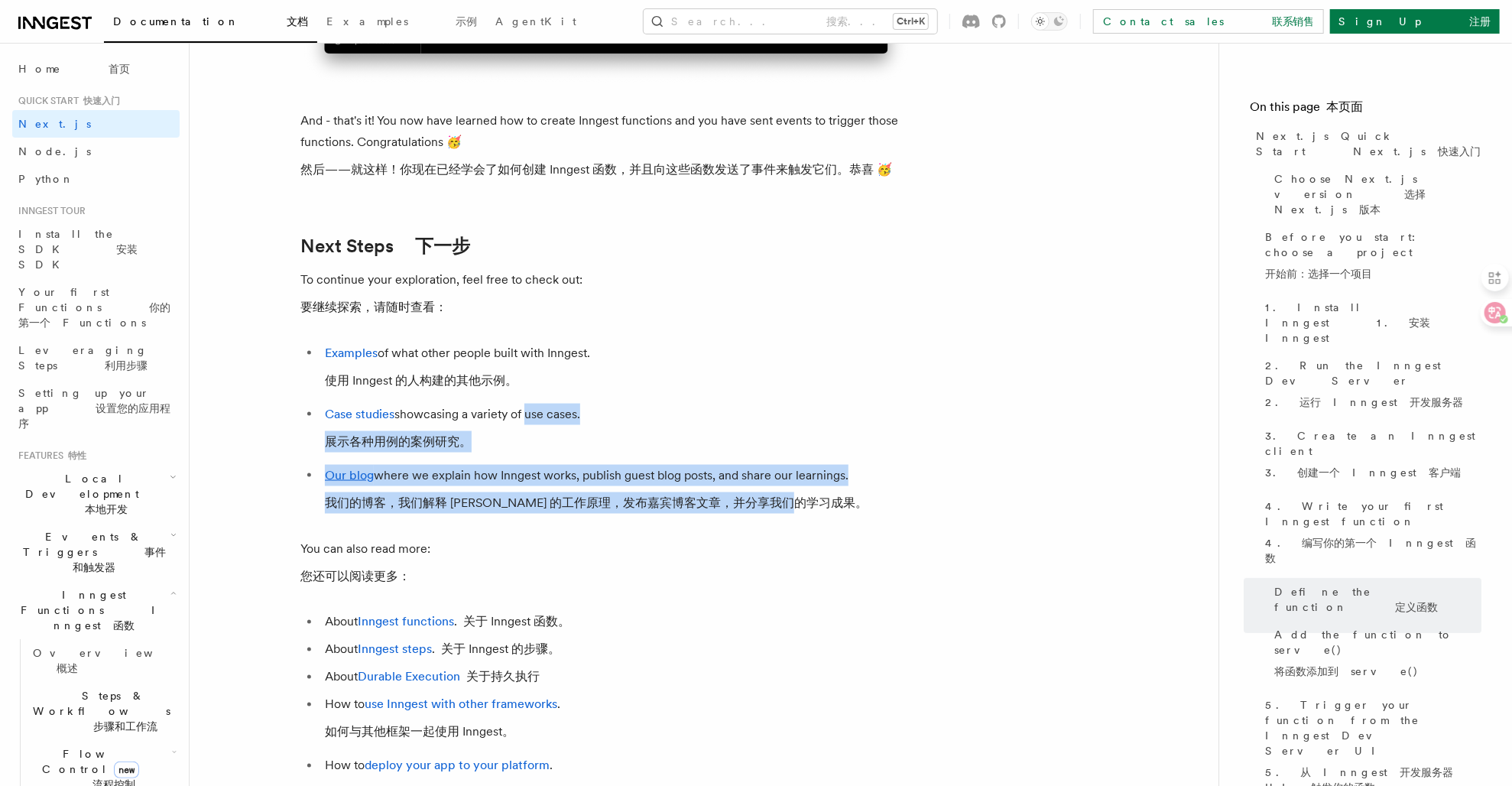
drag, startPoint x: 523, startPoint y: 485, endPoint x: 838, endPoint y: 575, distance: 327.6
click at [838, 520] on ul "Examples of what other people built with Inngest. 使用 Inngest 的人构建的其他示例。 Case st…" at bounding box center [606, 431] width 611 height 177
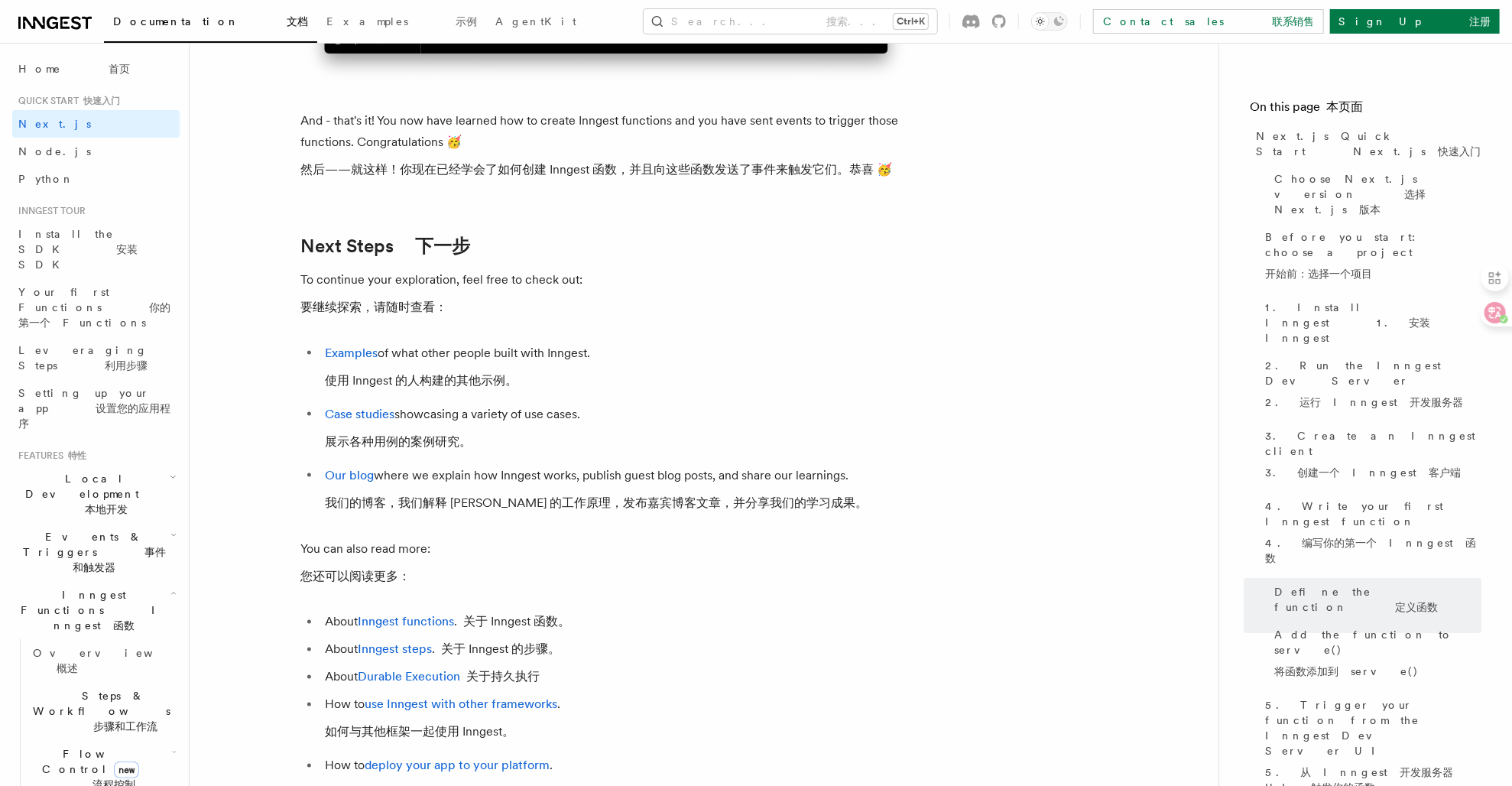
drag, startPoint x: 838, startPoint y: 575, endPoint x: 728, endPoint y: 598, distance: 112.4
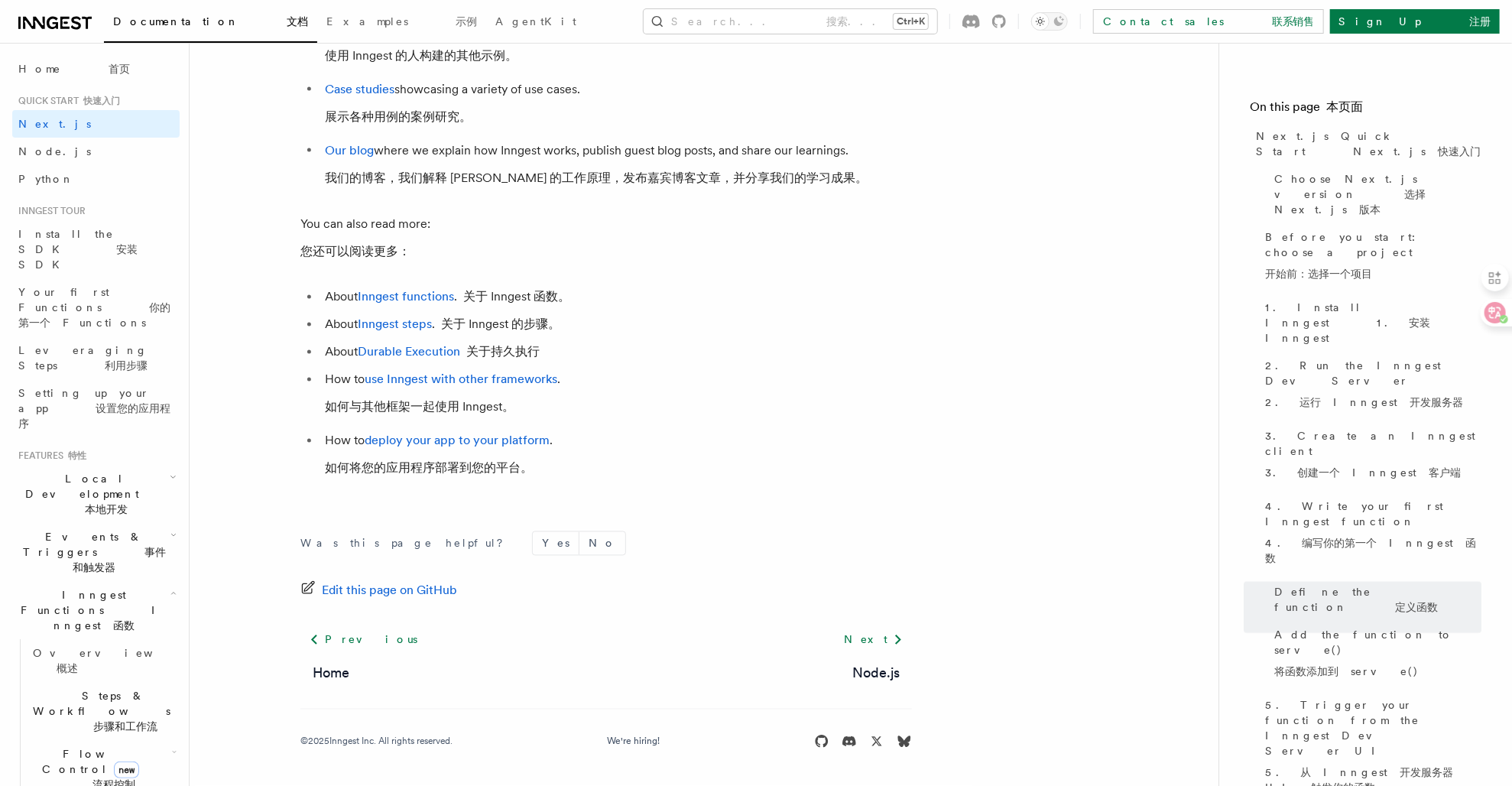
scroll to position [12966, 0]
click at [170, 471] on icon "button" at bounding box center [173, 477] width 7 height 12
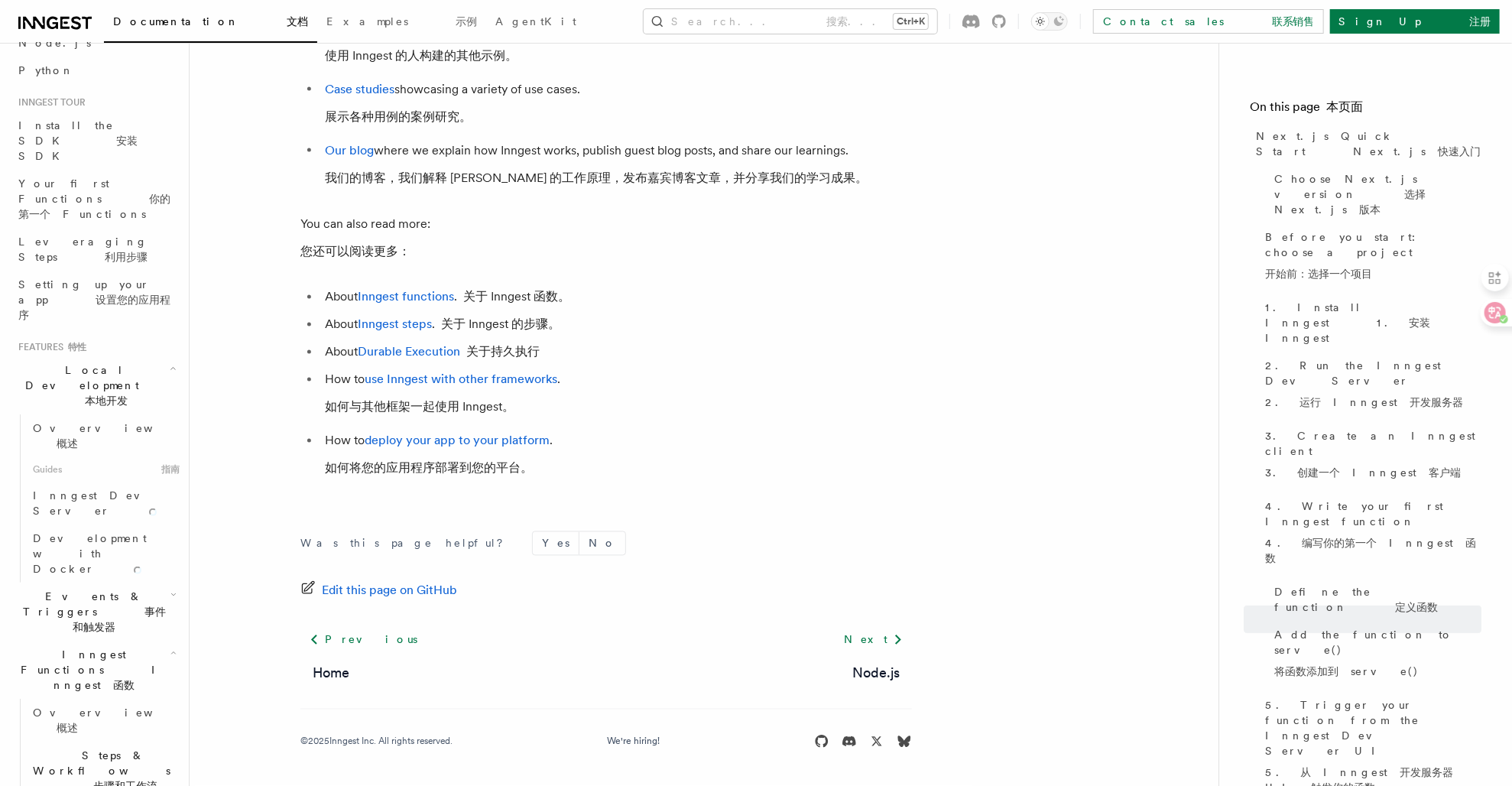
scroll to position [223, 0]
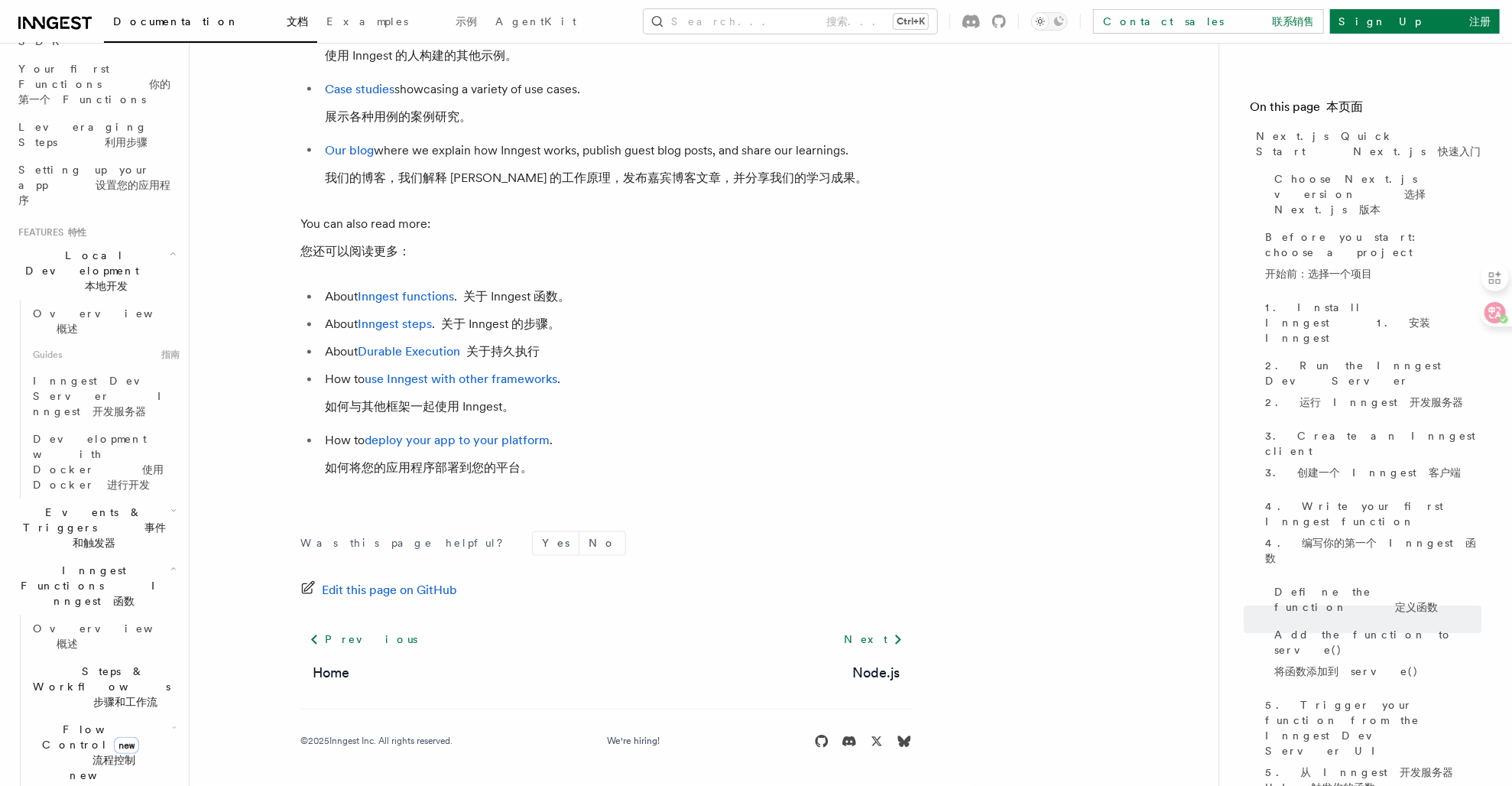
click at [171, 505] on icon "button" at bounding box center [174, 510] width 6 height 12
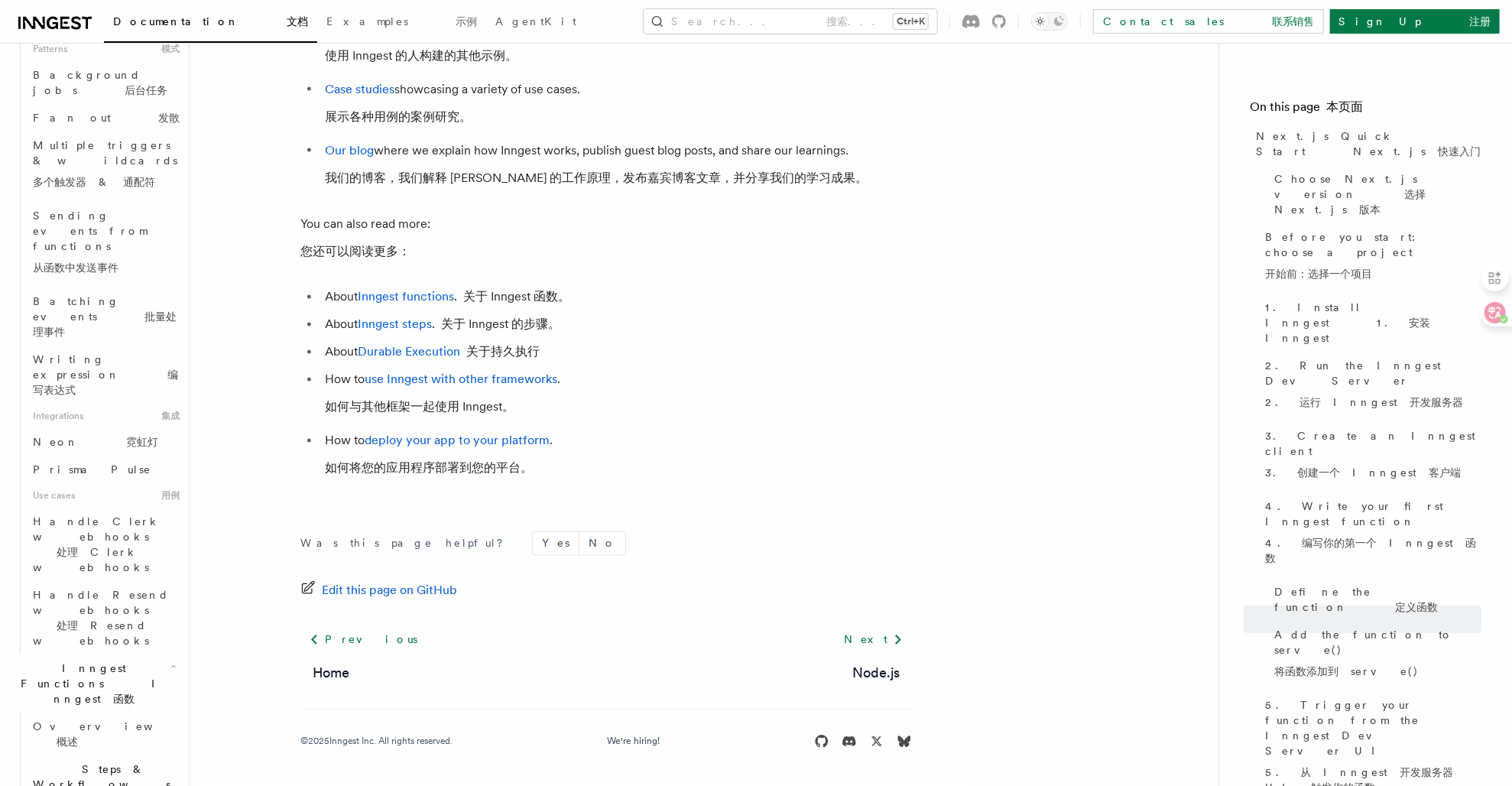
scroll to position [1114, 0]
click at [195, 760] on icon "button" at bounding box center [195, 766] width 0 height 12
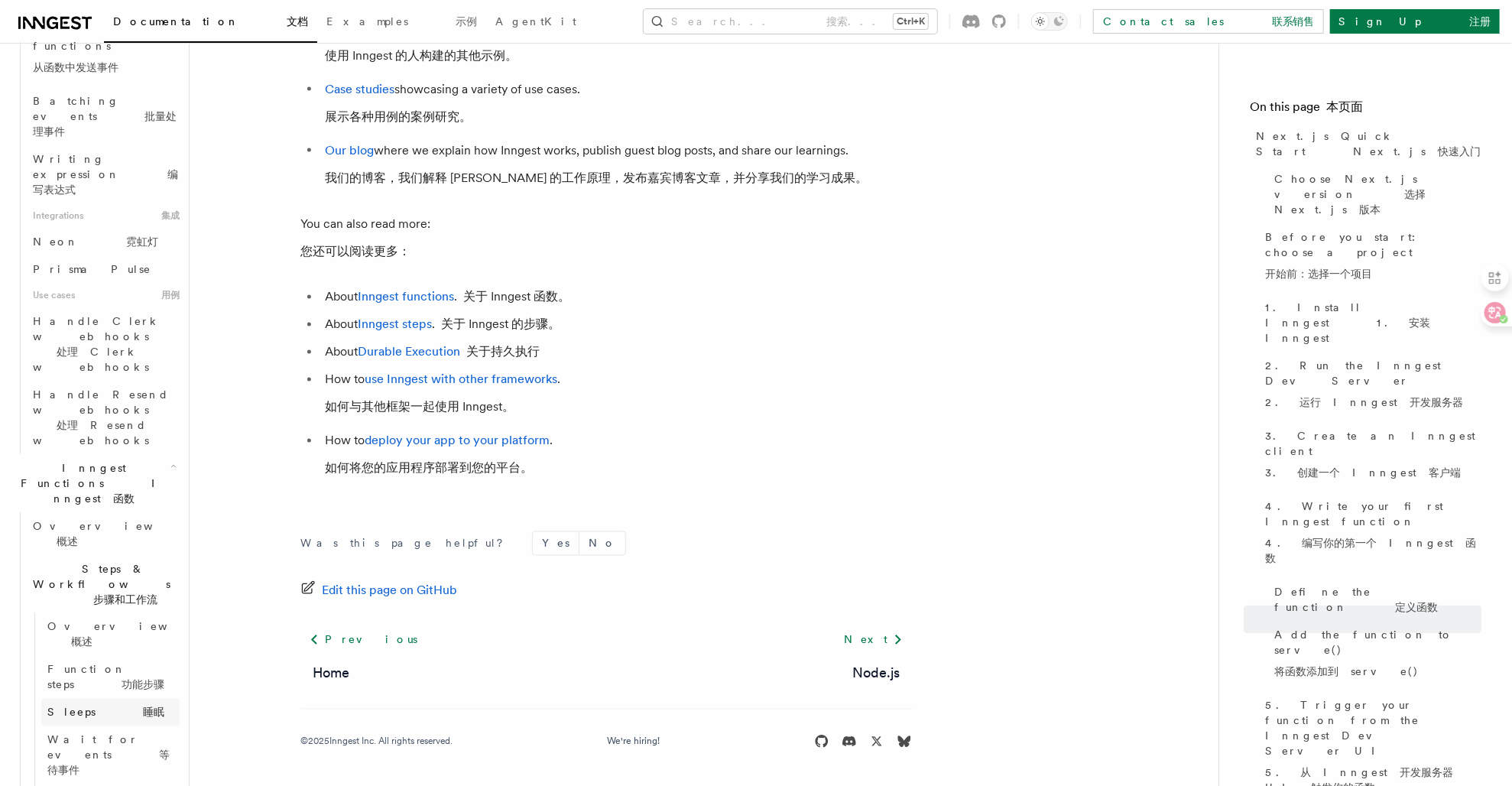
scroll to position [1337, 0]
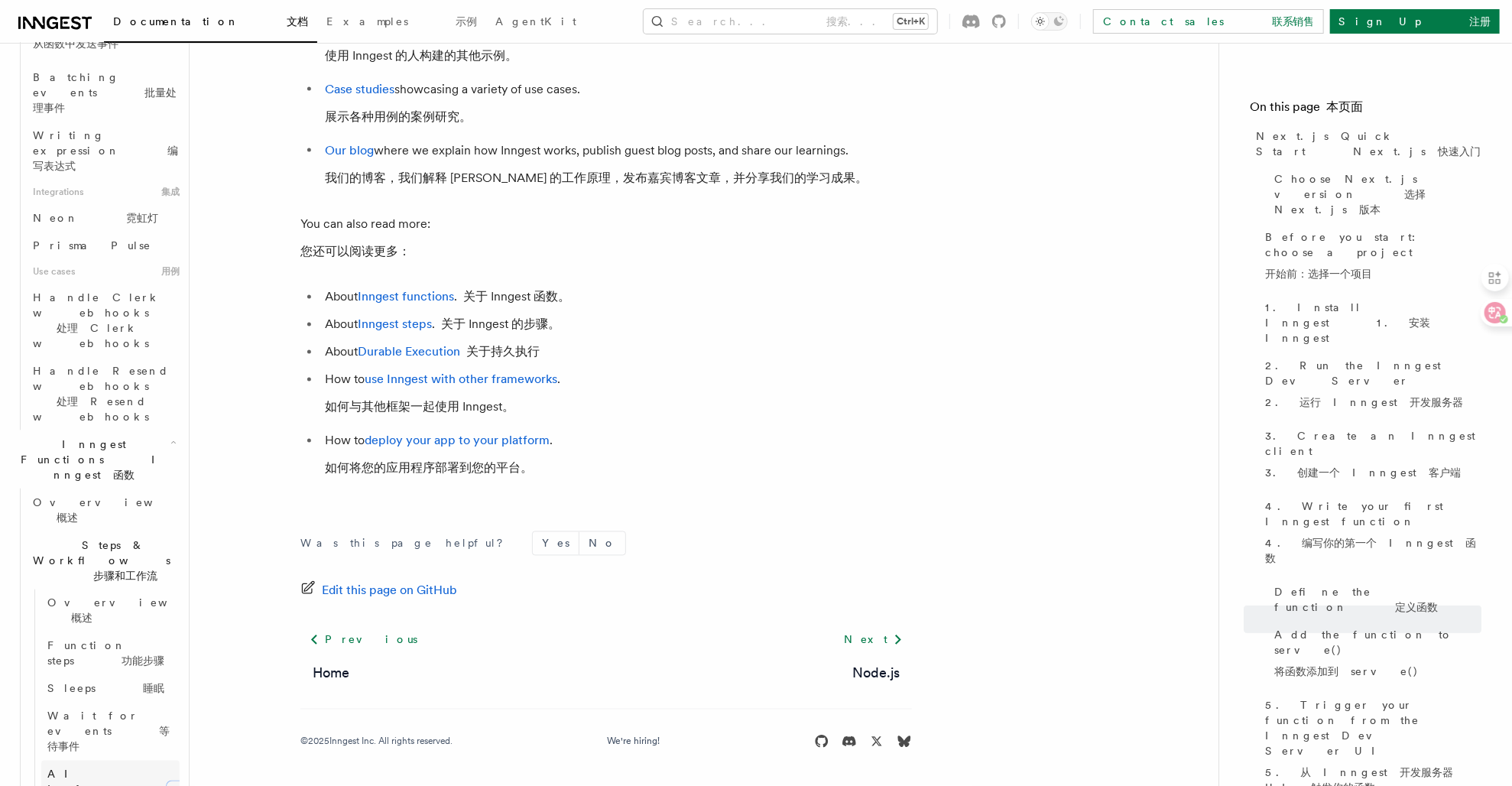
click at [101, 767] on span "AI Inference AI 推理" at bounding box center [104, 790] width 113 height 46
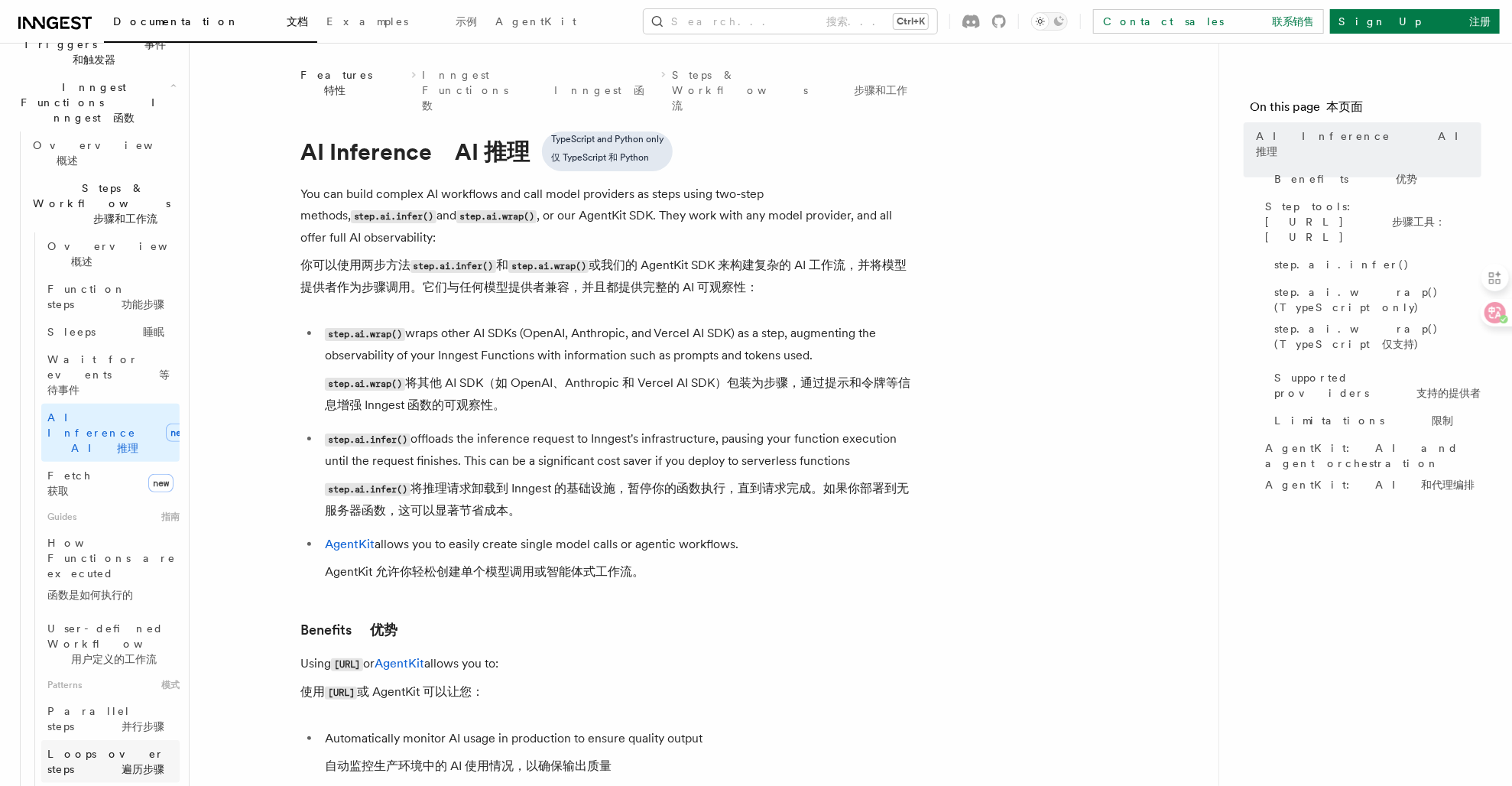
scroll to position [573, 0]
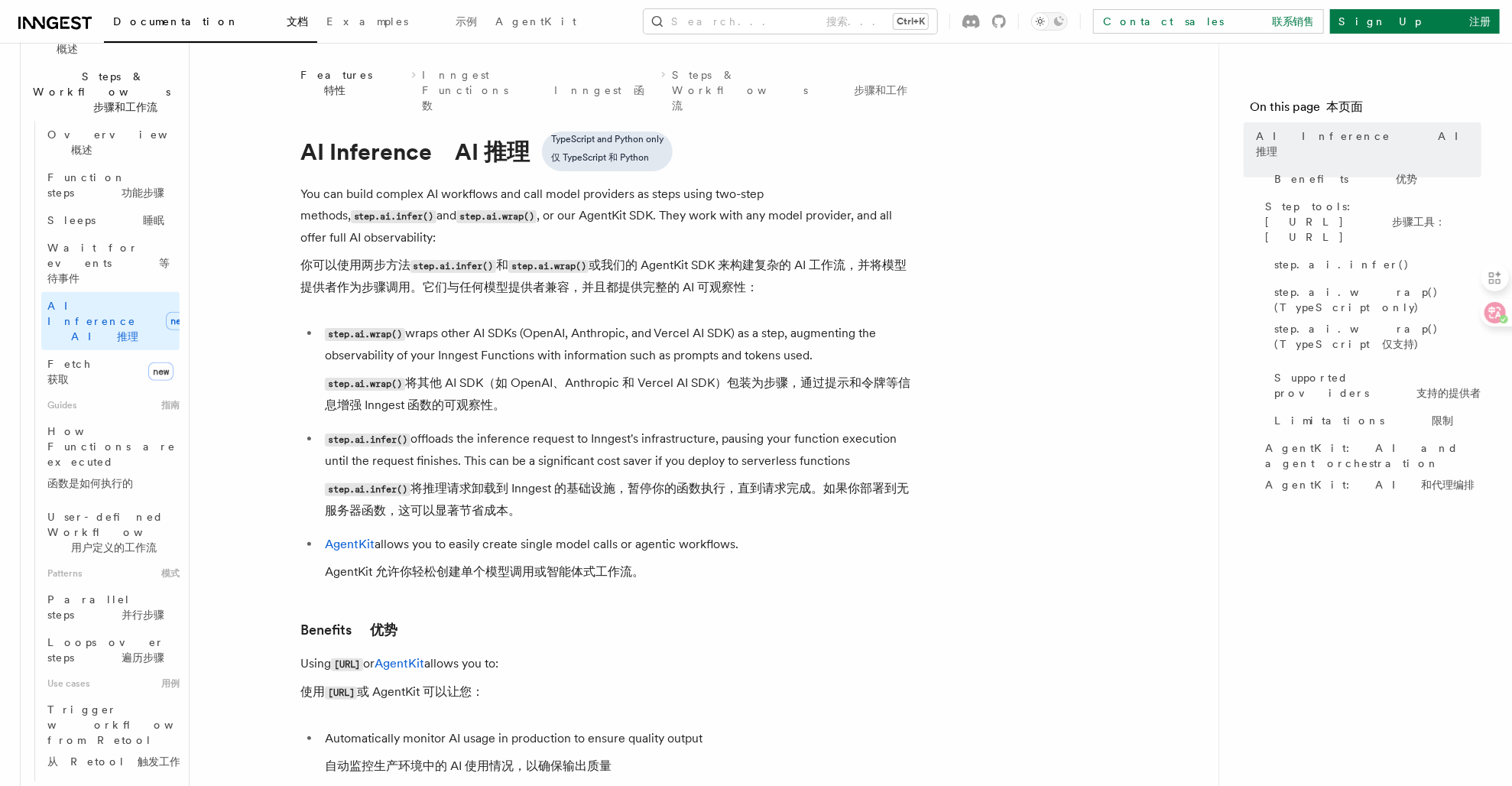
click at [172, 785] on icon "button" at bounding box center [174, 793] width 5 height 12
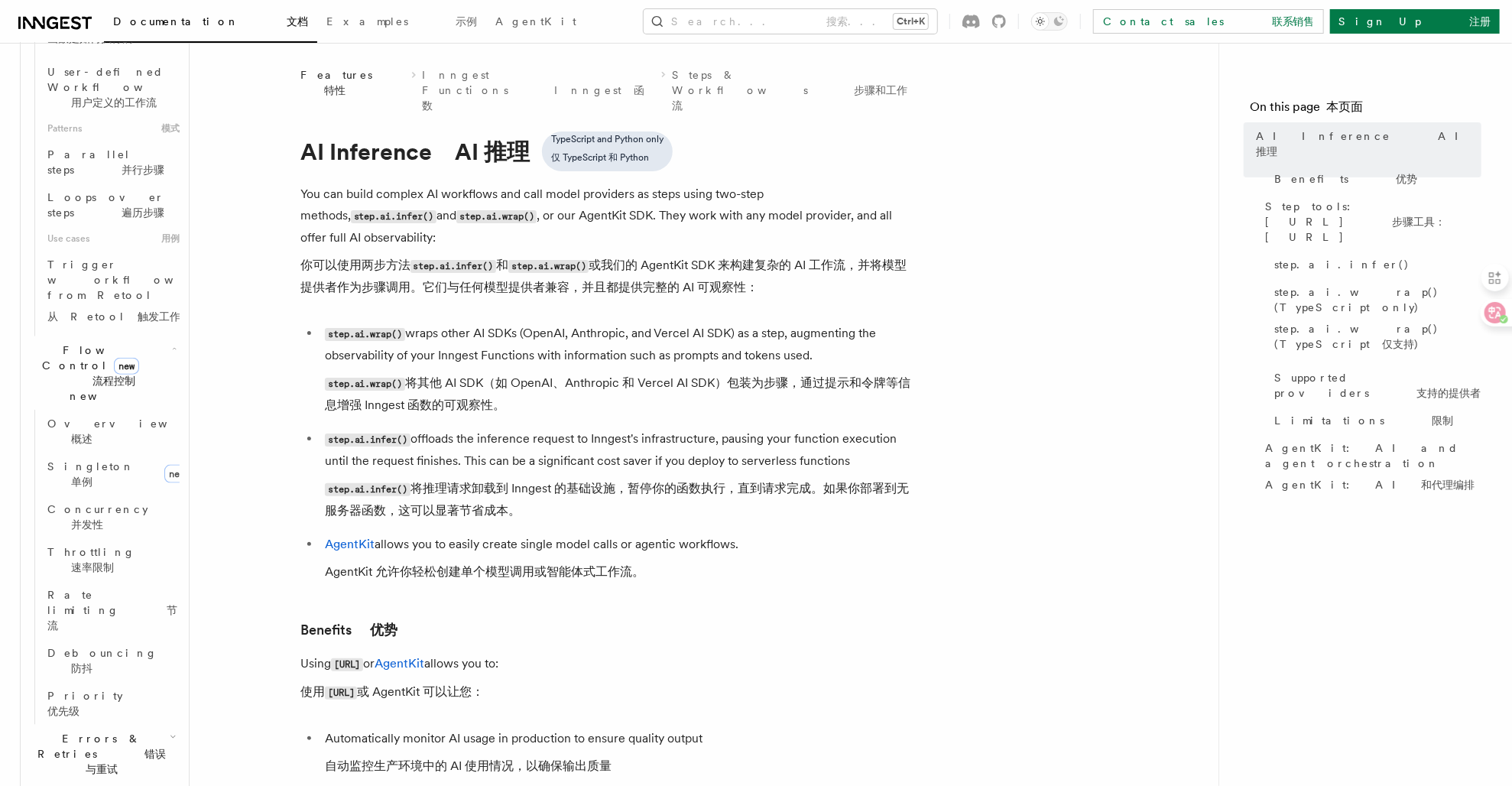
scroll to position [1131, 0]
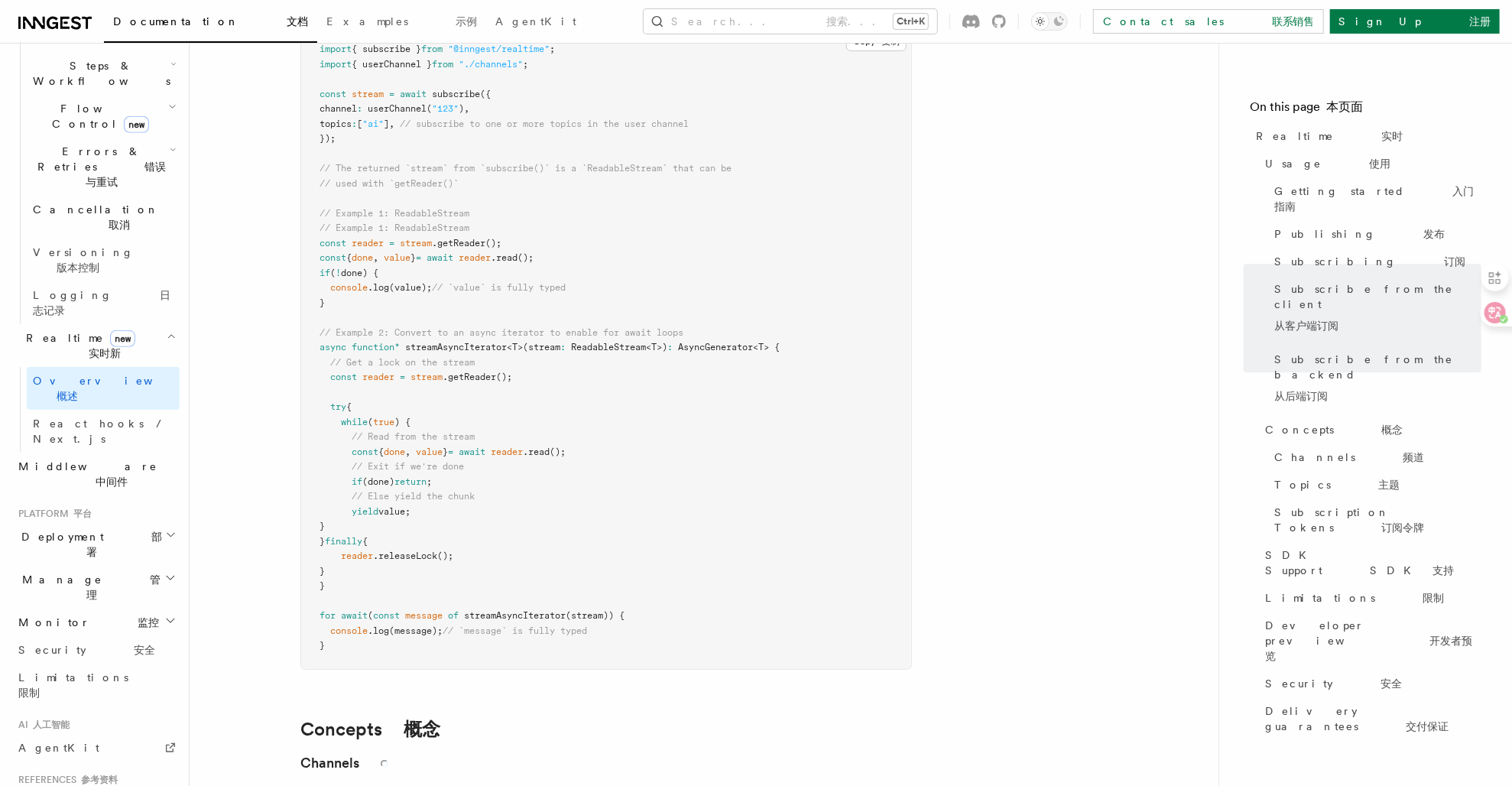
scroll to position [4193, 0]
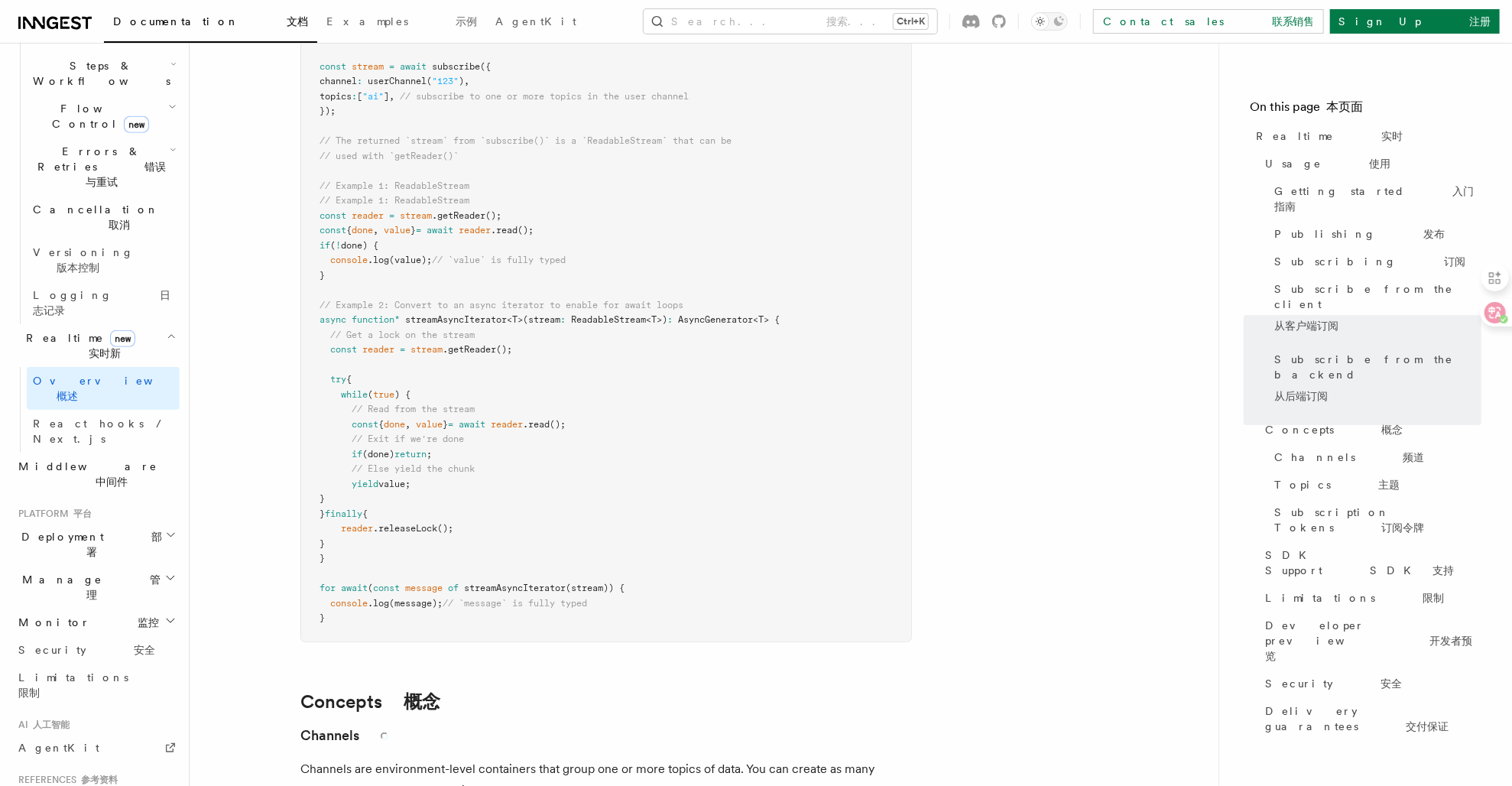
click at [165, 529] on icon "button" at bounding box center [171, 535] width 11 height 12
click at [181, 459] on icon "button" at bounding box center [181, 465] width 0 height 12
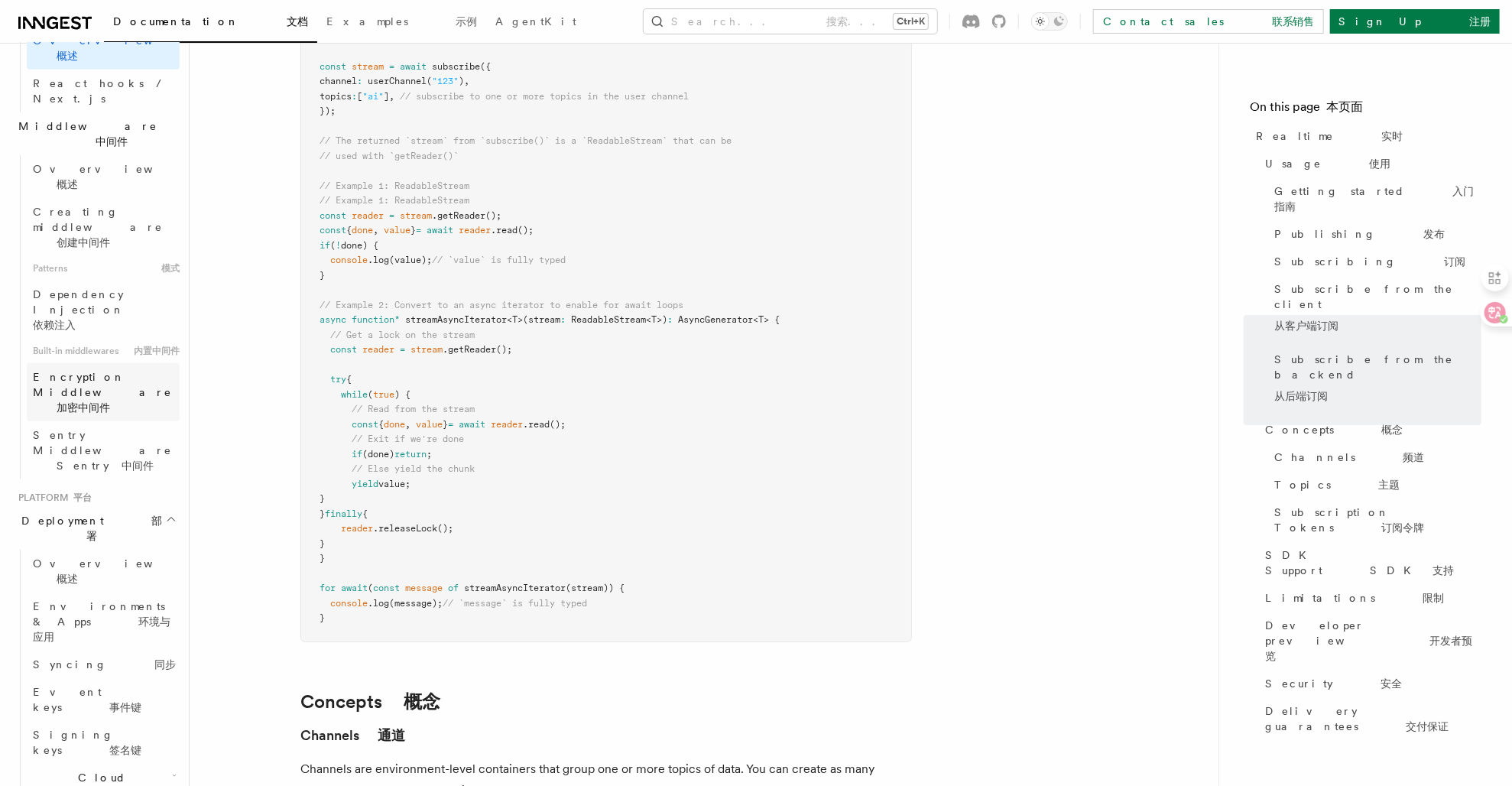
scroll to position [953, 0]
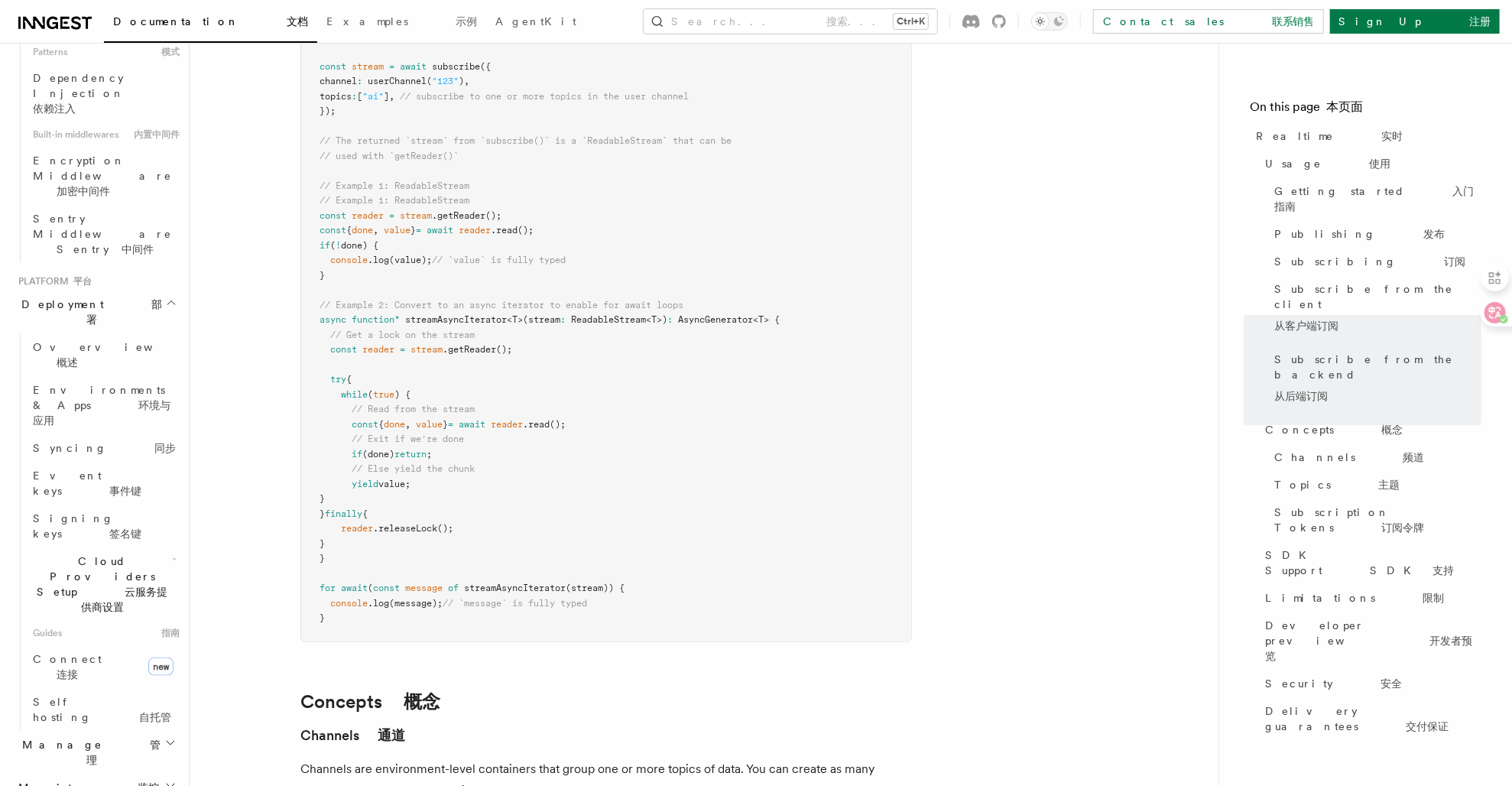
scroll to position [841, 0]
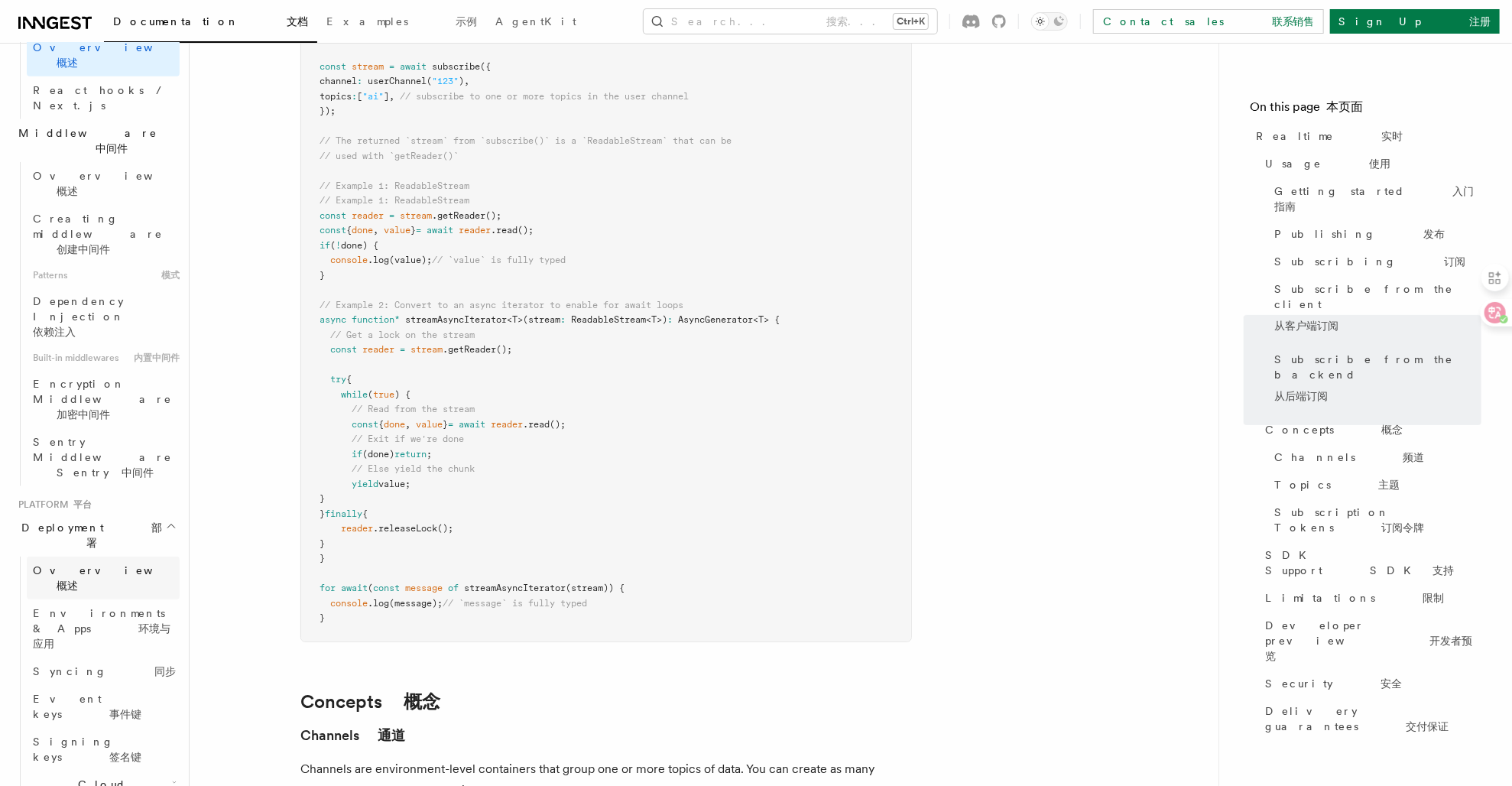
click at [78, 579] on font "概述" at bounding box center [67, 585] width 21 height 12
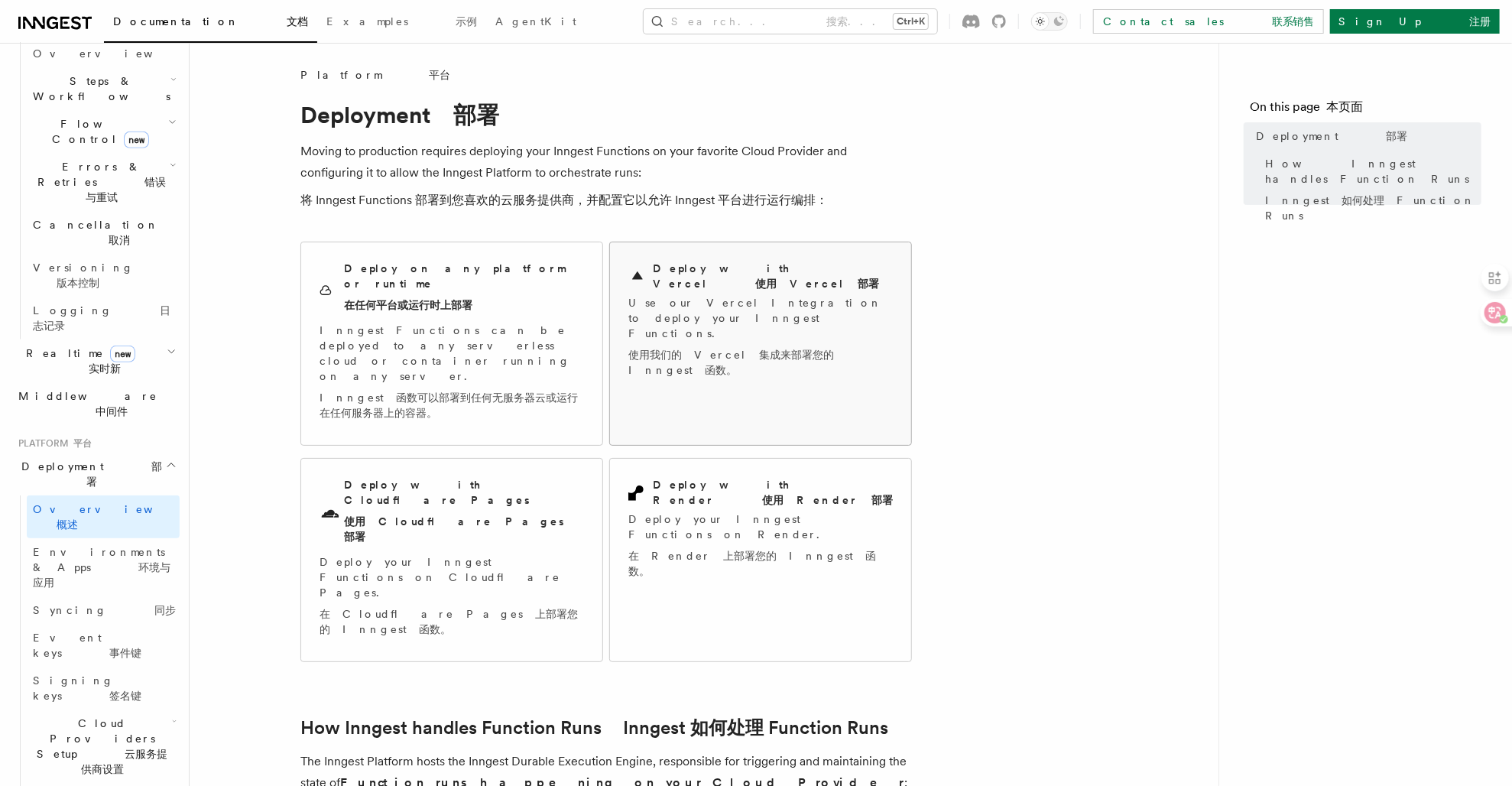
click at [664, 318] on p "Use our Vercel Integration to deploy your Inngest Functions. 使用我们的 Vercel 集成来部署…" at bounding box center [760, 339] width 264 height 89
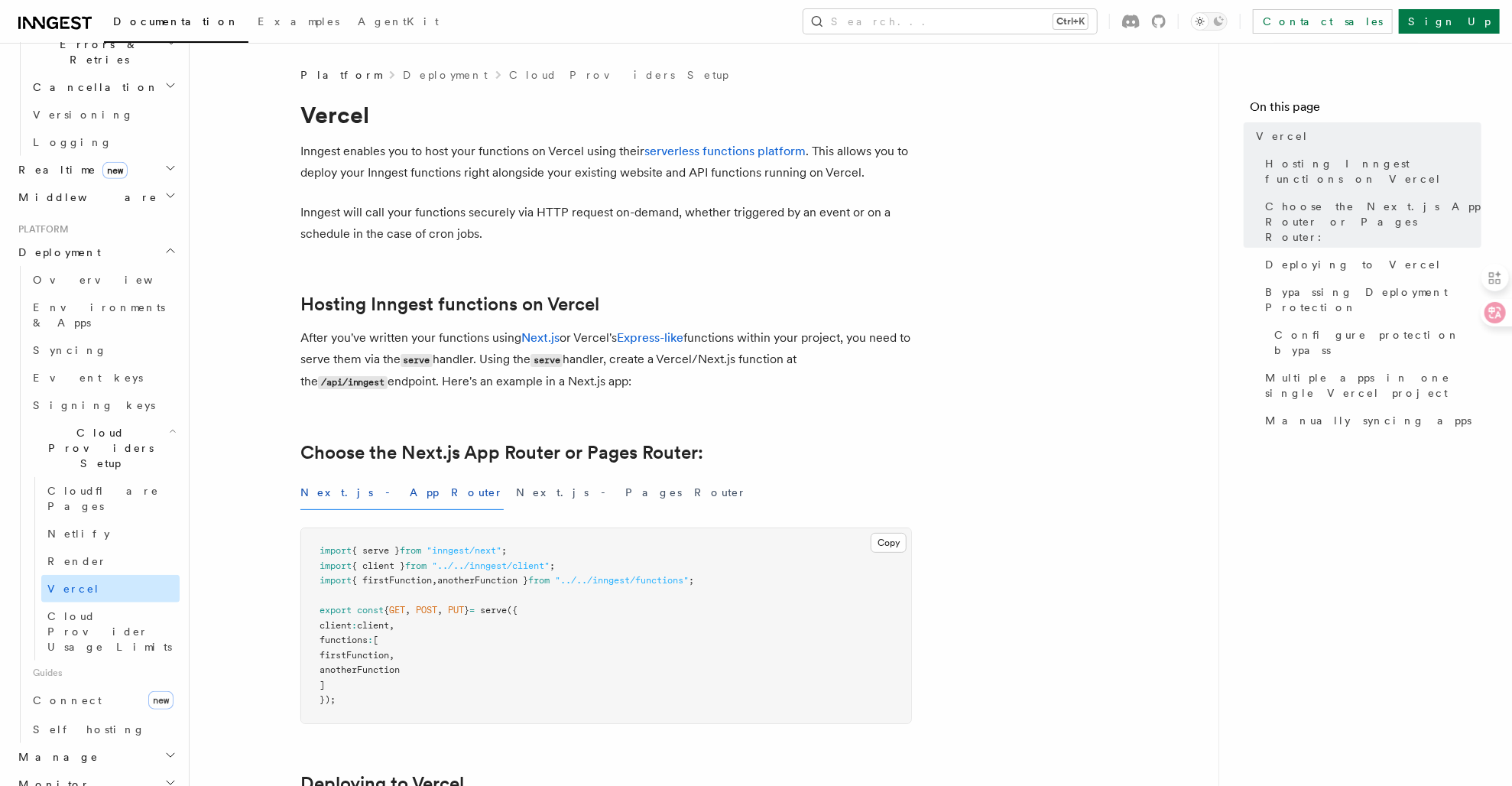
scroll to position [503, 0]
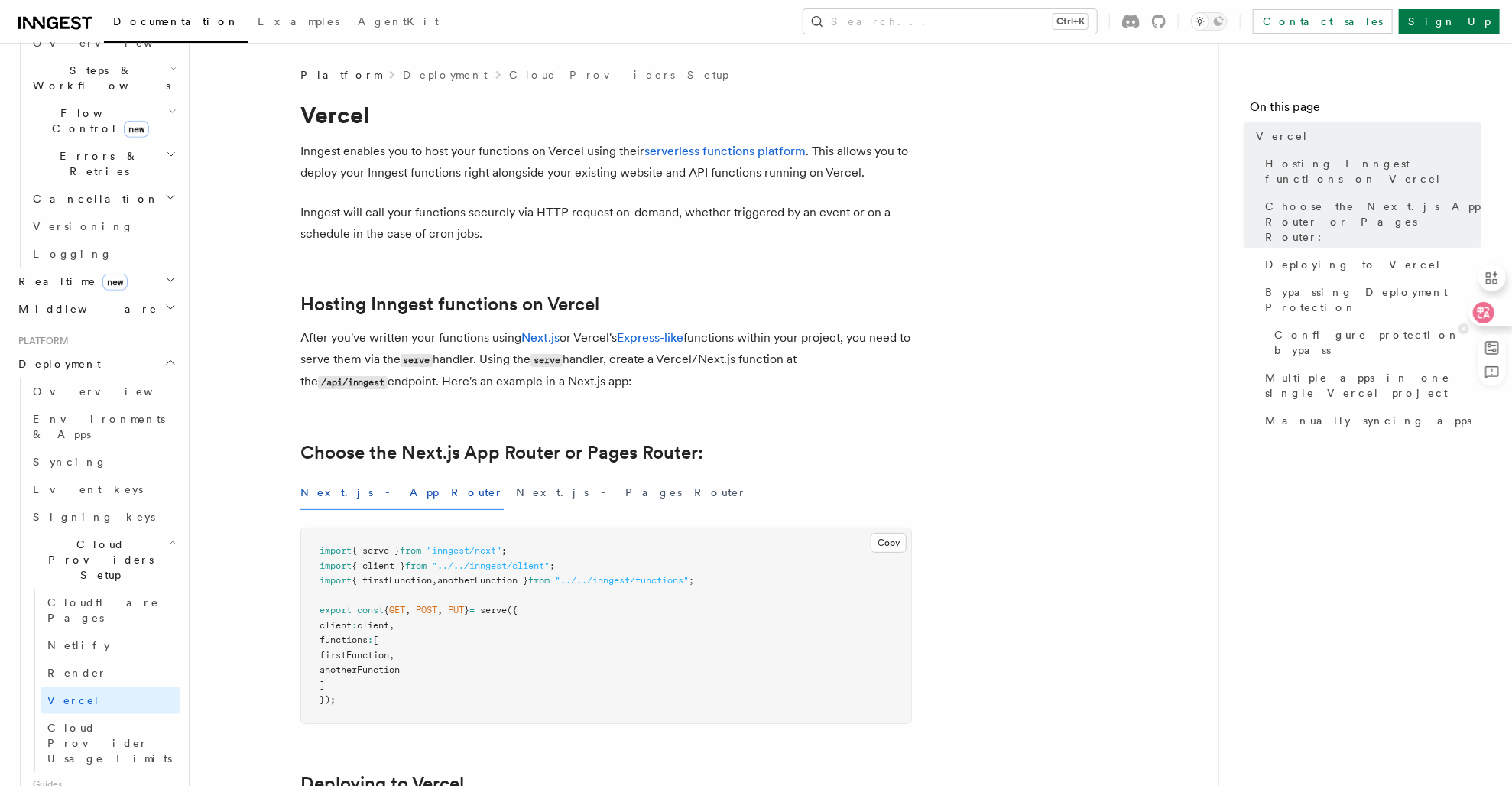
click at [1478, 318] on icon at bounding box center [1483, 313] width 15 height 15
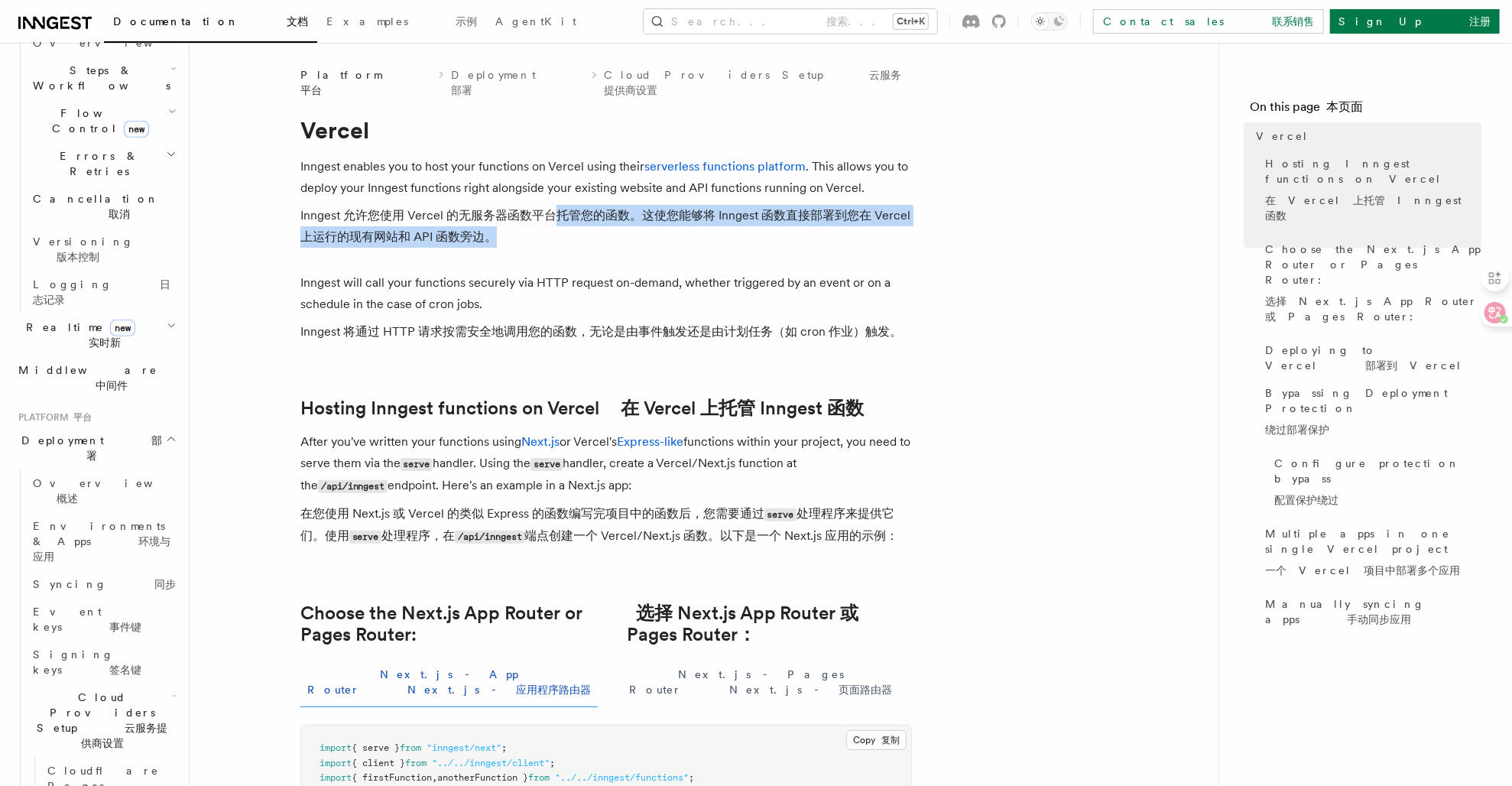
drag, startPoint x: 571, startPoint y: 200, endPoint x: 588, endPoint y: 217, distance: 24.0
click at [588, 217] on font "Inngest 允许您使用 Vercel 的无服务器函数平台托管您的函数。这使您能够将 Inngest 函数直接部署到您在 Vercel 上运行的现有网站和 …" at bounding box center [606, 226] width 611 height 43
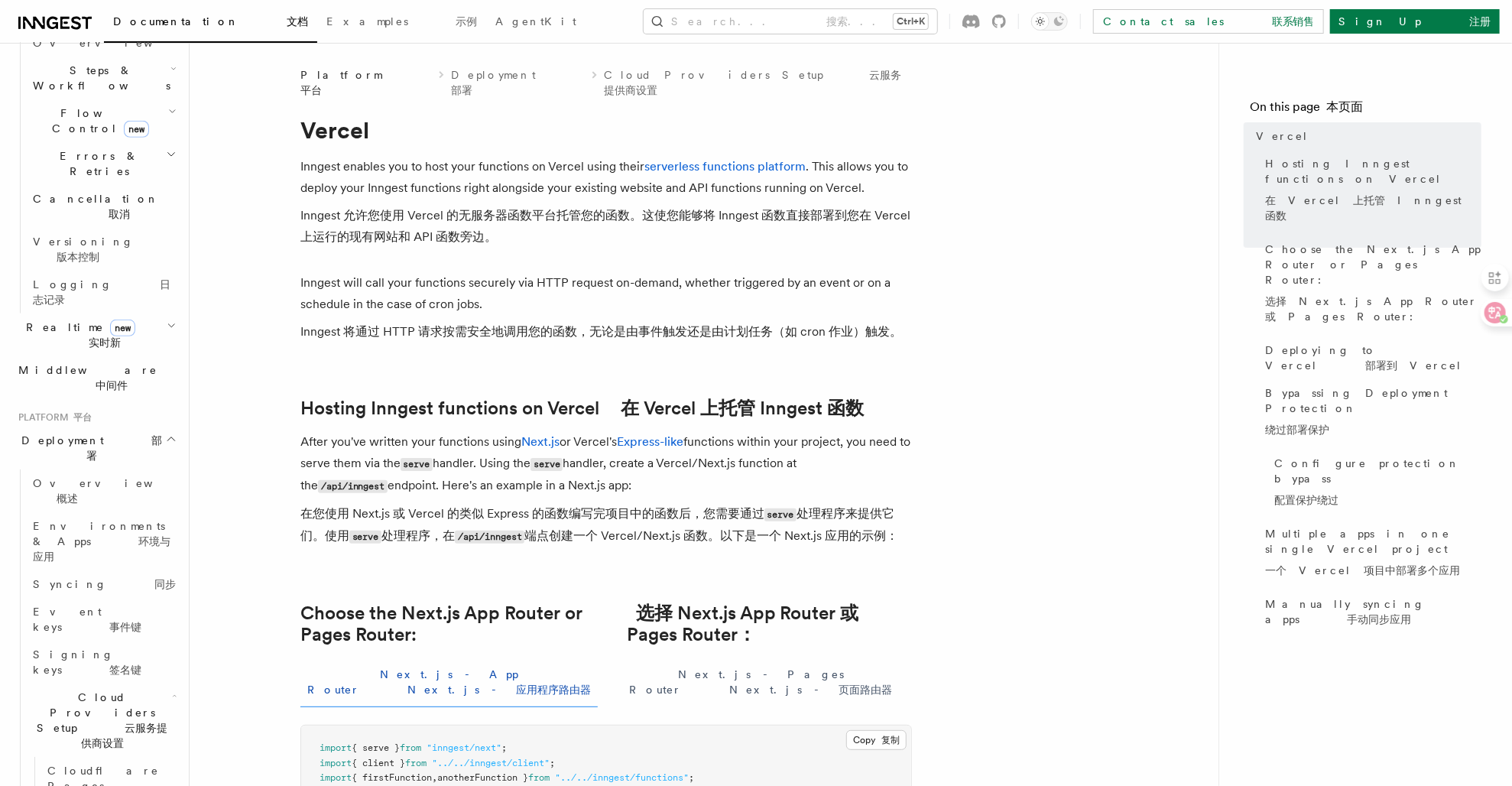
drag, startPoint x: 588, startPoint y: 217, endPoint x: 555, endPoint y: 238, distance: 39.1
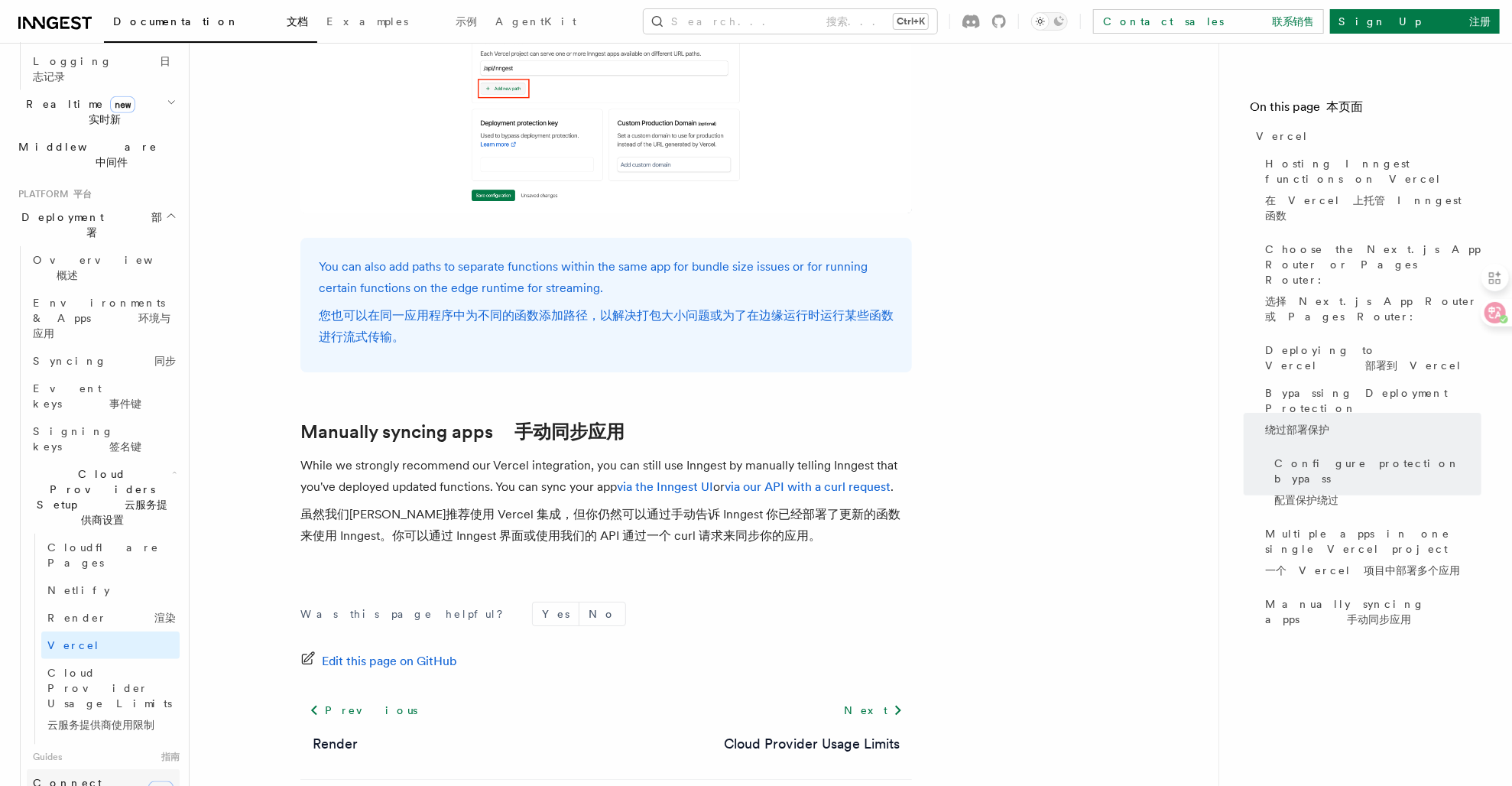
scroll to position [614, 0]
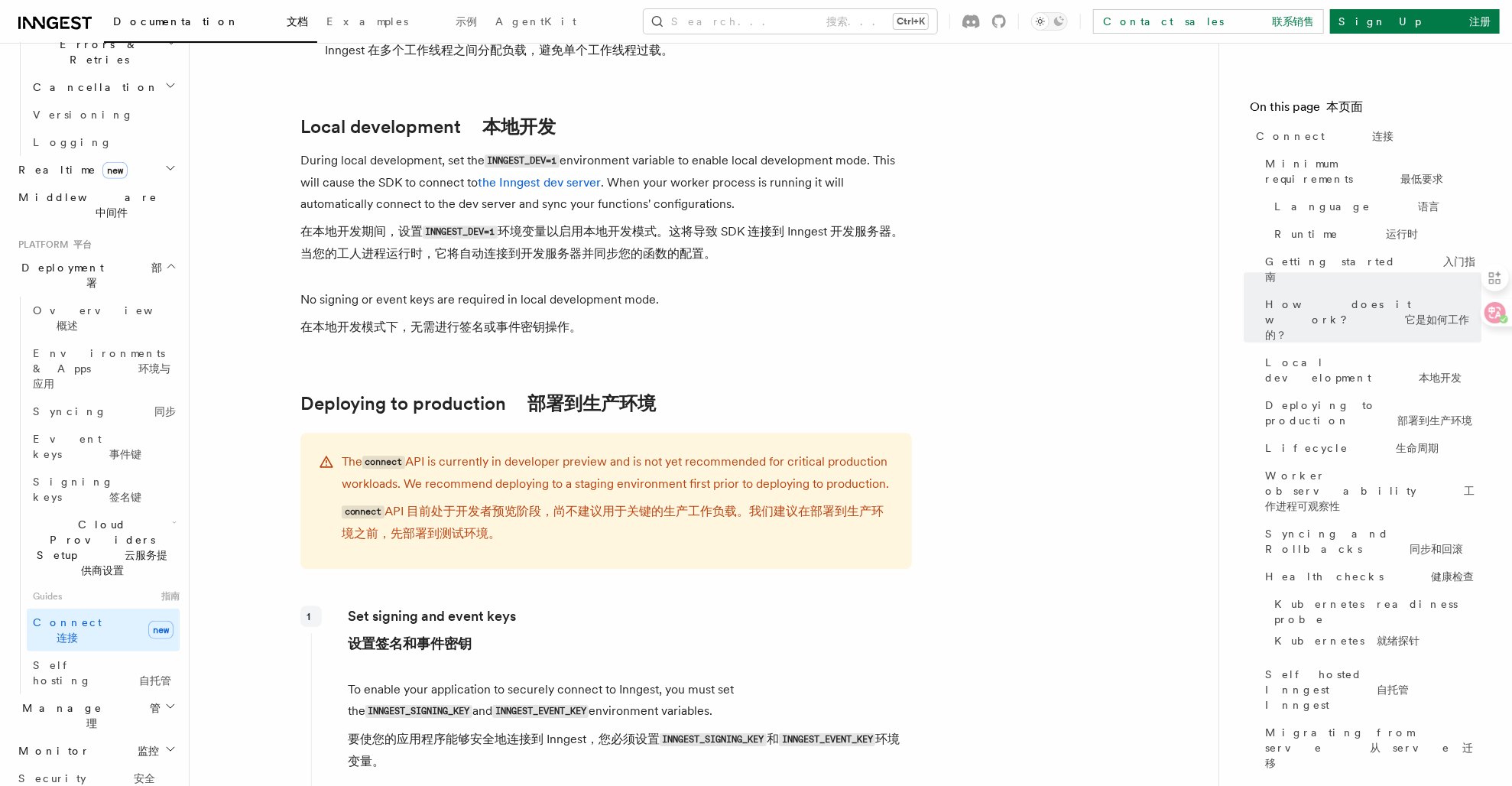
scroll to position [2711, 0]
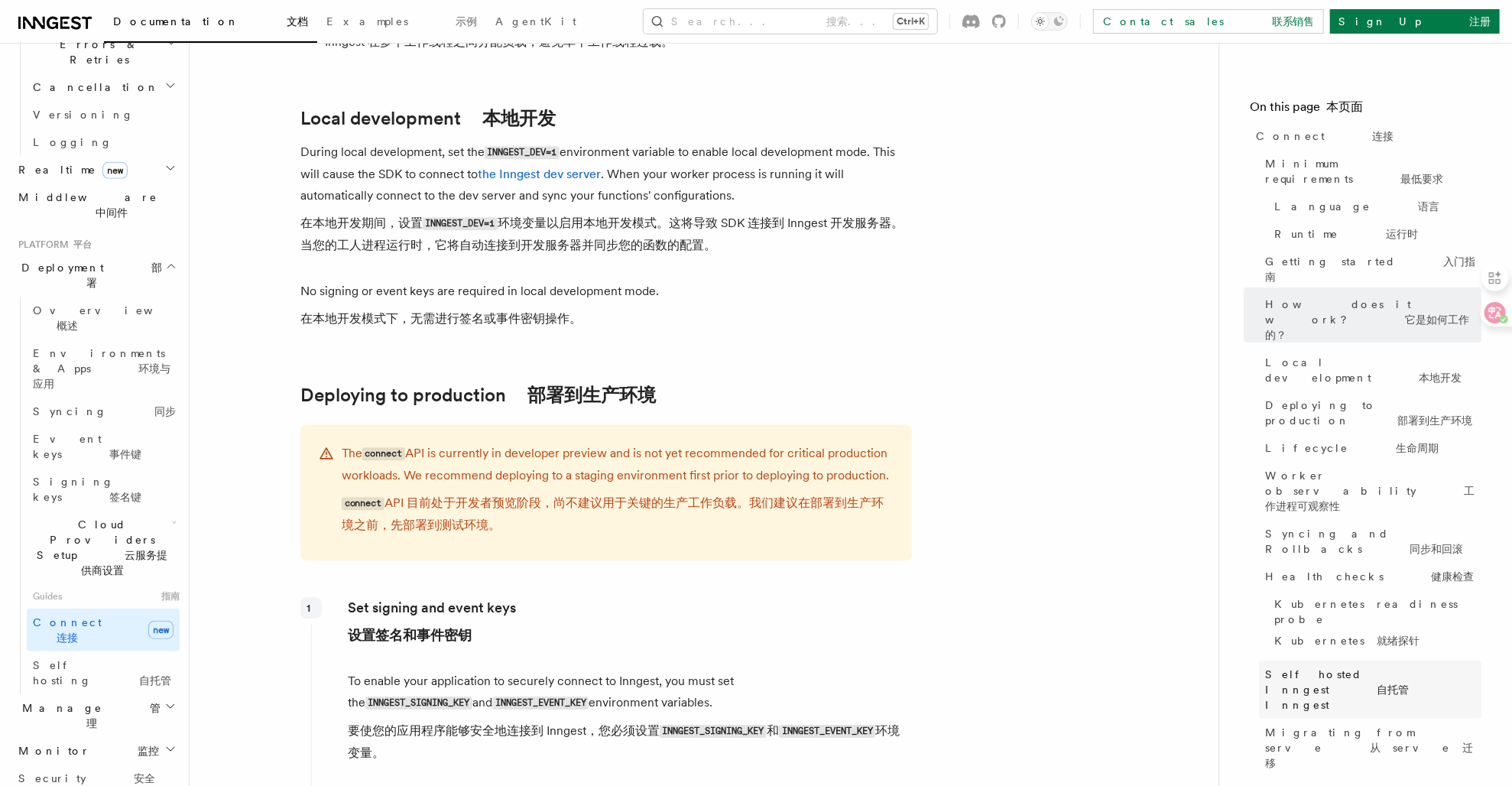
click at [1398, 667] on span "Self hosted Inngest 自托管 Inngest" at bounding box center [1373, 690] width 217 height 46
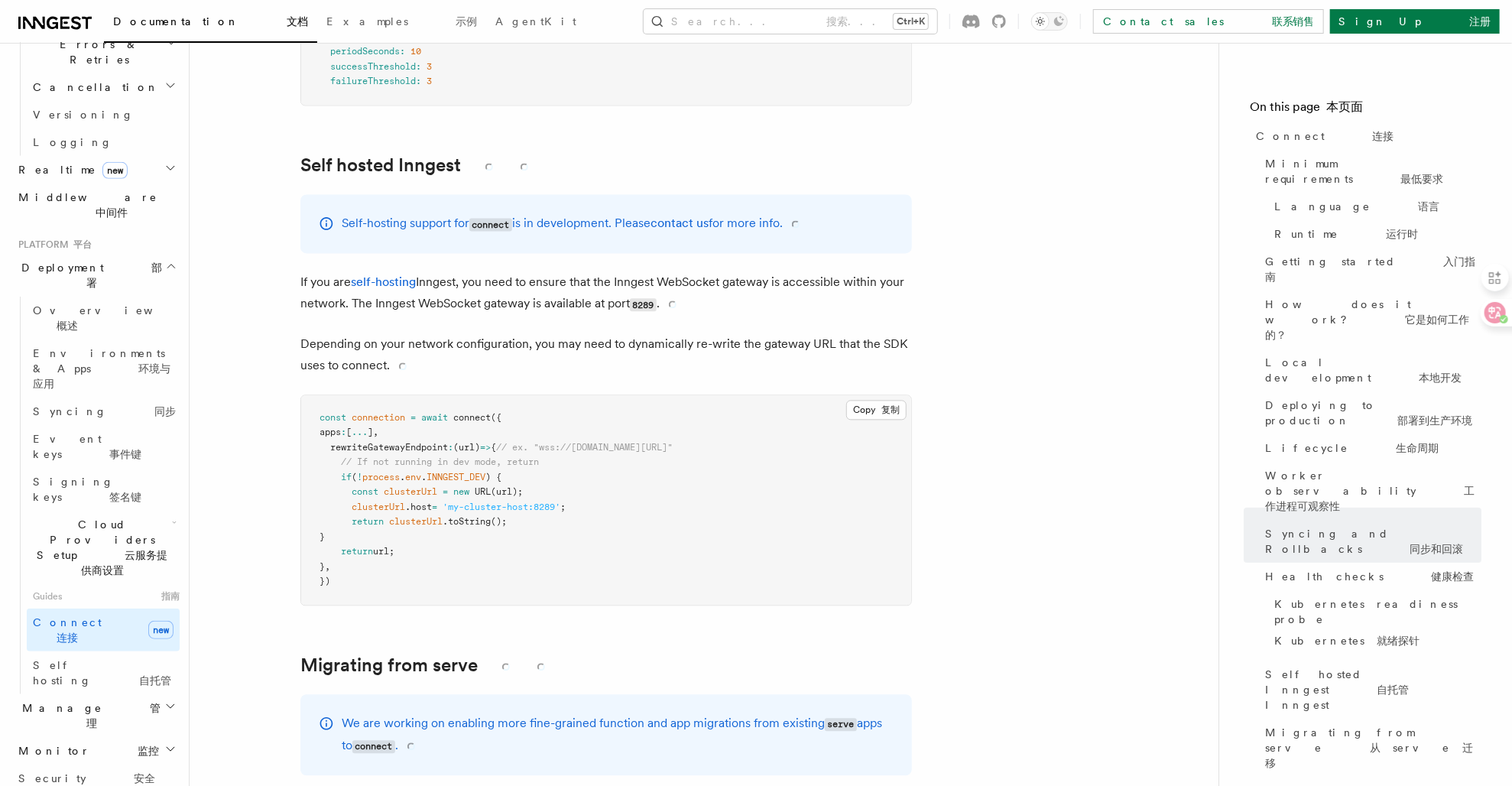
scroll to position [9820, 0]
click at [164, 700] on icon "button" at bounding box center [170, 706] width 12 height 12
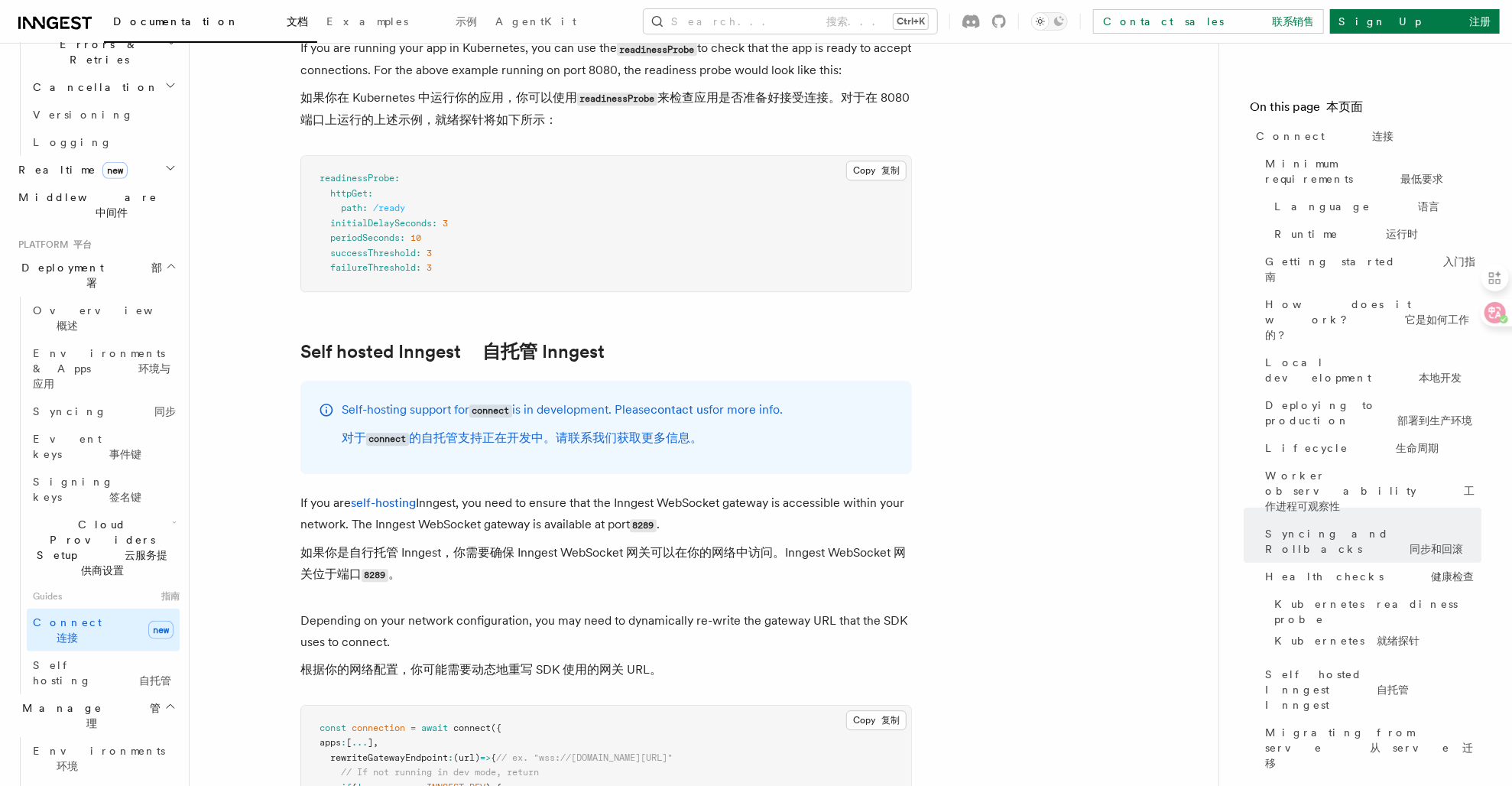
scroll to position [10274, 0]
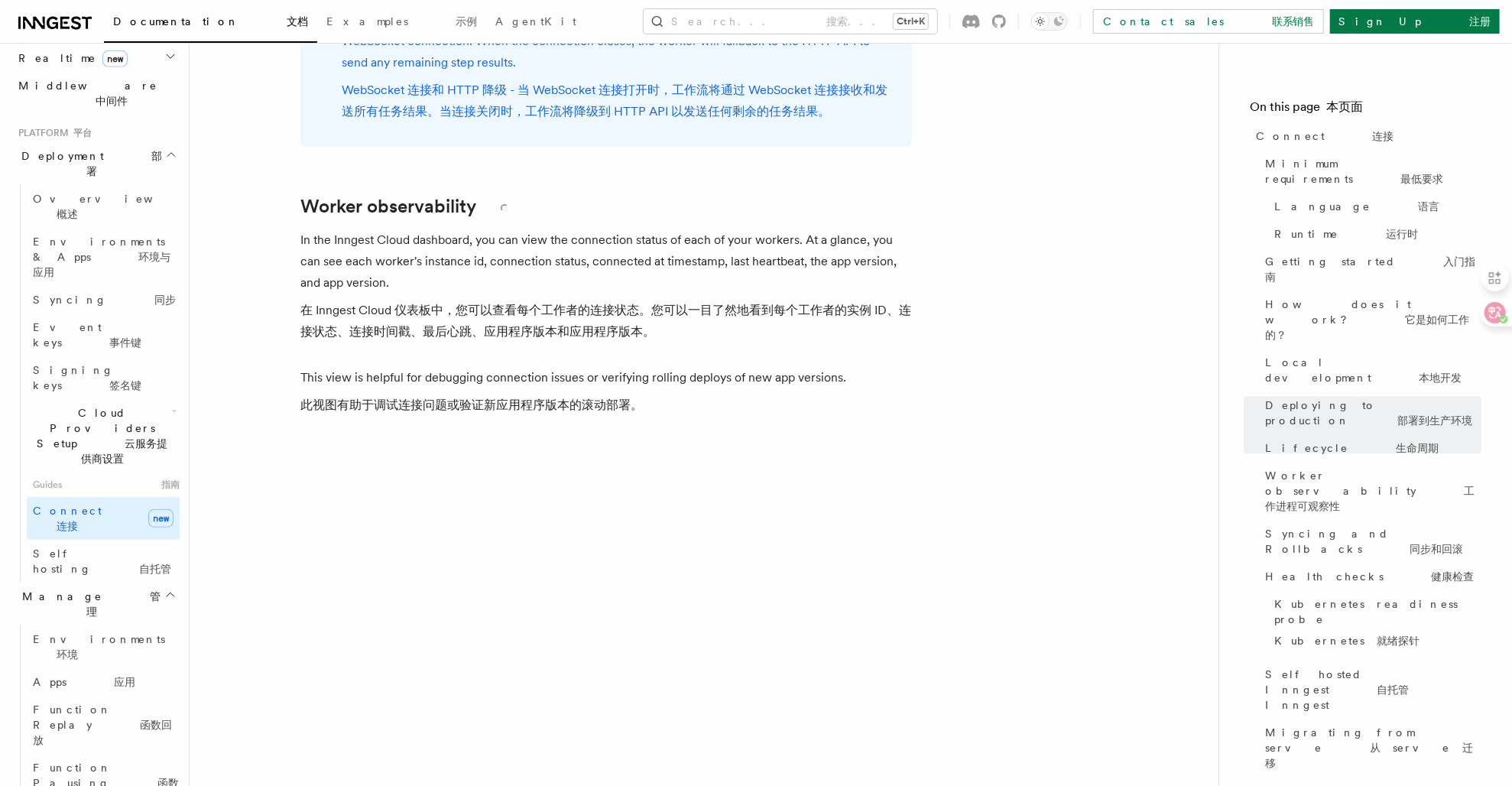
scroll to position [7328, 0]
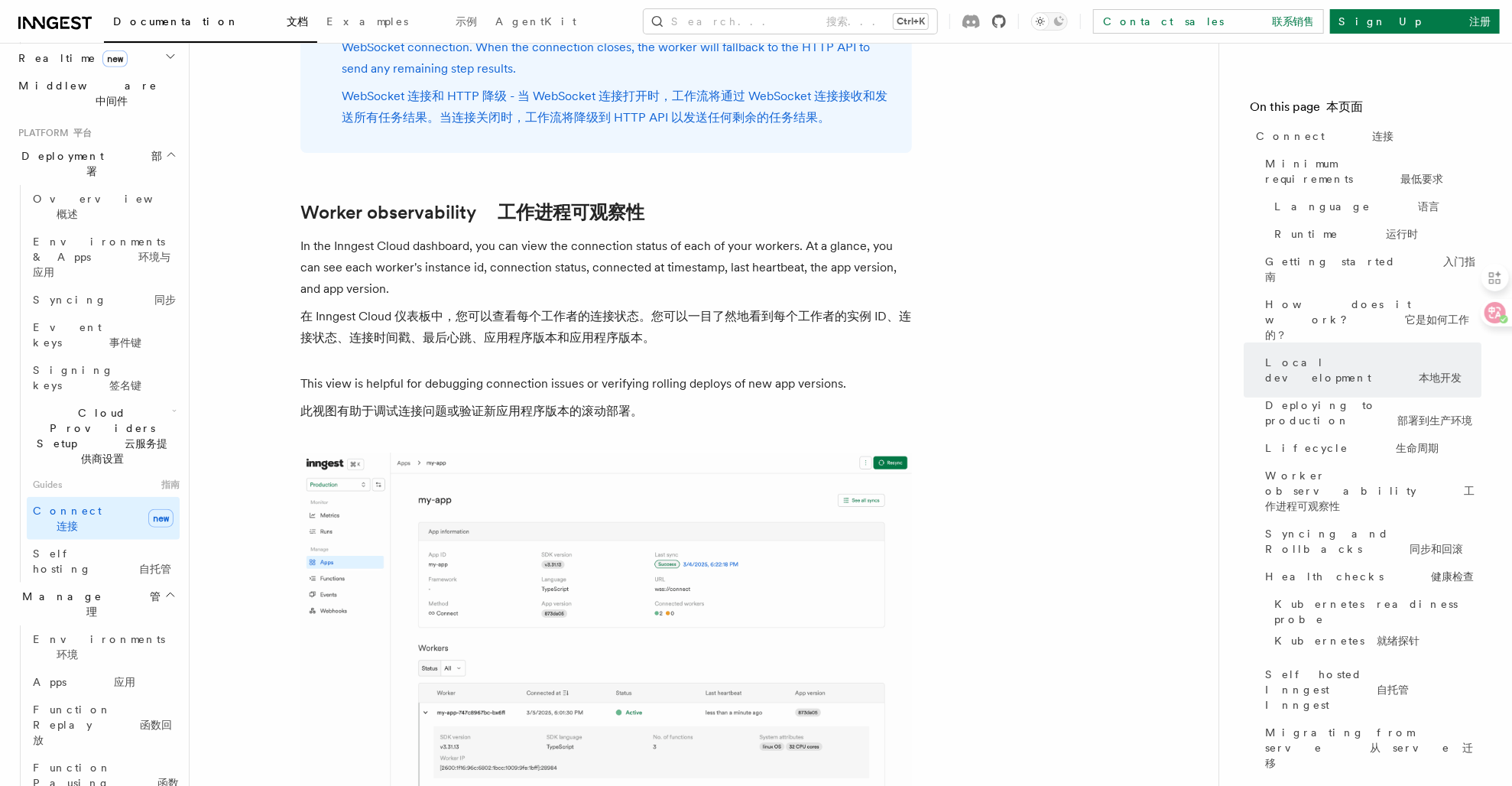
click at [1006, 21] on icon at bounding box center [999, 21] width 13 height 13
